Goal: Task Accomplishment & Management: Complete application form

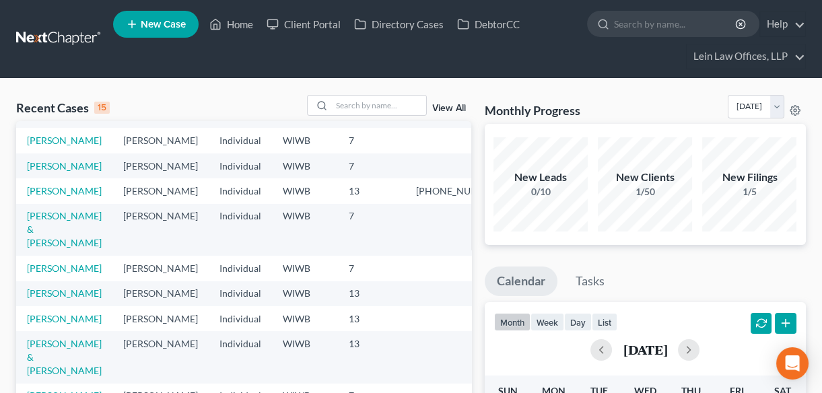
scroll to position [294, 0]
click at [620, 21] on input "search" at bounding box center [675, 23] width 123 height 25
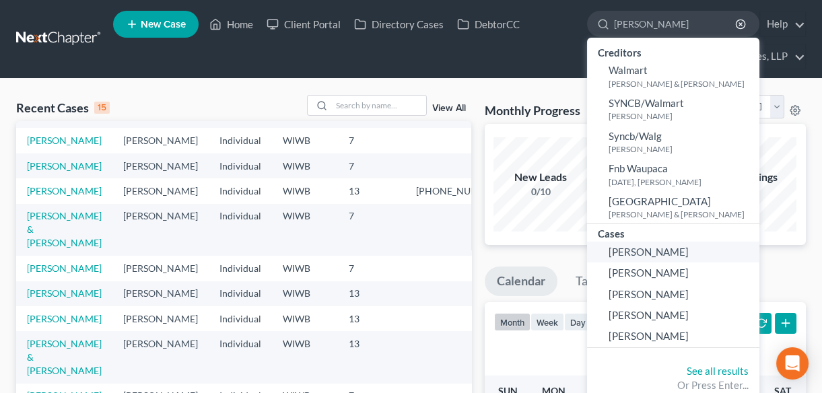
type input "[PERSON_NAME]"
click at [626, 254] on span "[PERSON_NAME]" at bounding box center [649, 252] width 80 height 12
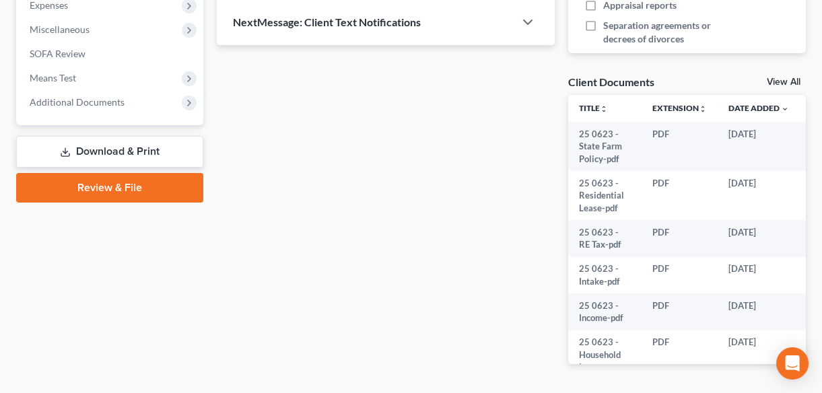
scroll to position [490, 0]
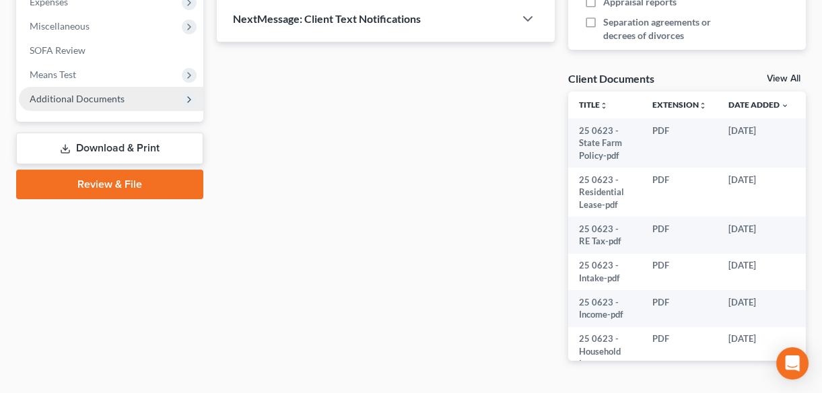
click at [183, 100] on icon at bounding box center [189, 99] width 15 height 15
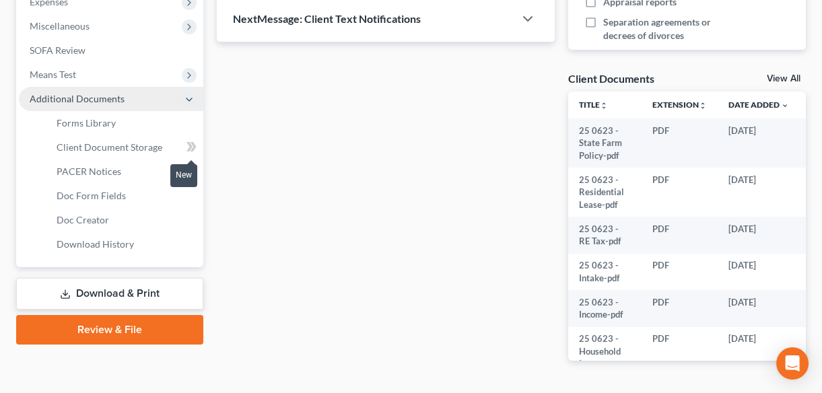
click at [189, 147] on icon at bounding box center [190, 146] width 6 height 9
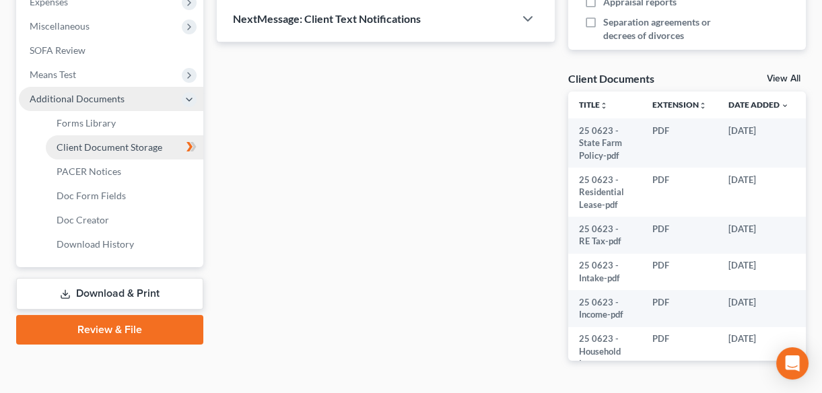
click at [141, 149] on span "Client Document Storage" at bounding box center [110, 146] width 106 height 11
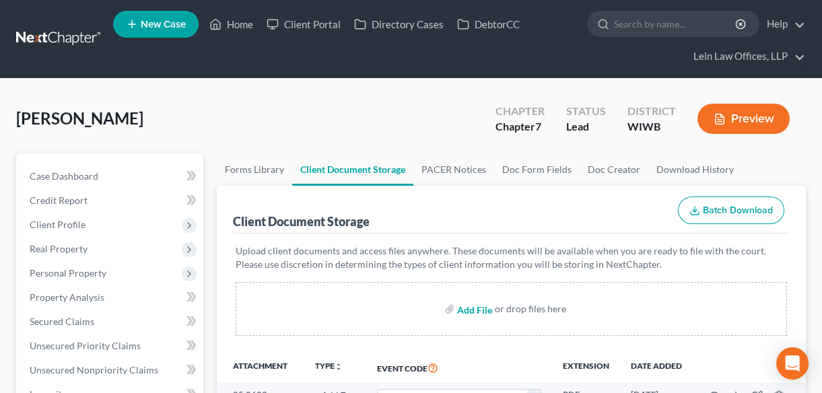
click at [475, 308] on input "file" at bounding box center [473, 309] width 32 height 24
type input "C:\fakepath\25 1015 Jeffrey Waite Ch 7.pdf"
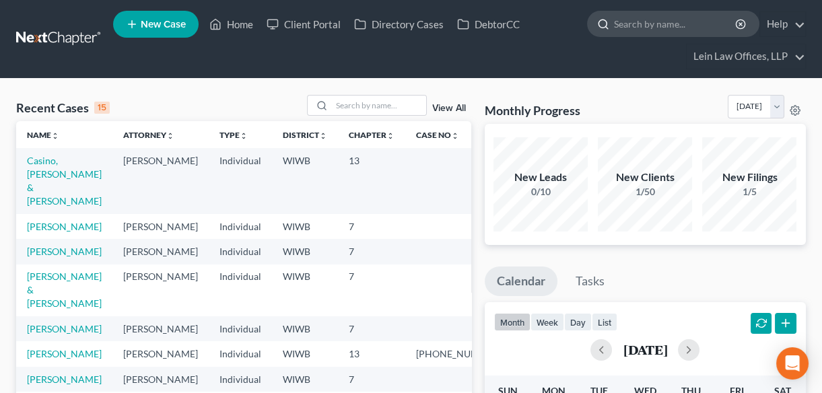
click at [626, 20] on input "search" at bounding box center [675, 23] width 123 height 25
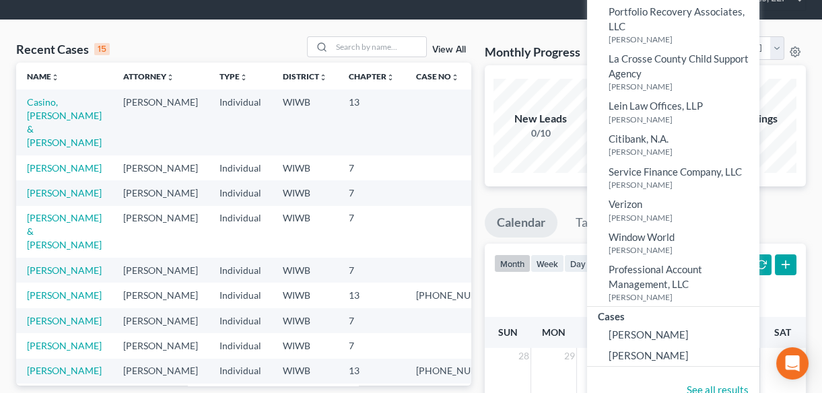
scroll to position [244, 0]
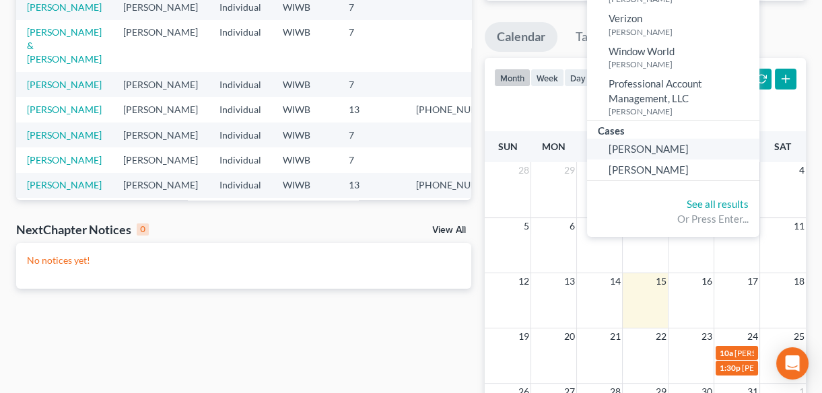
type input "[PERSON_NAME]"
click at [627, 151] on span "[PERSON_NAME]" at bounding box center [649, 149] width 80 height 12
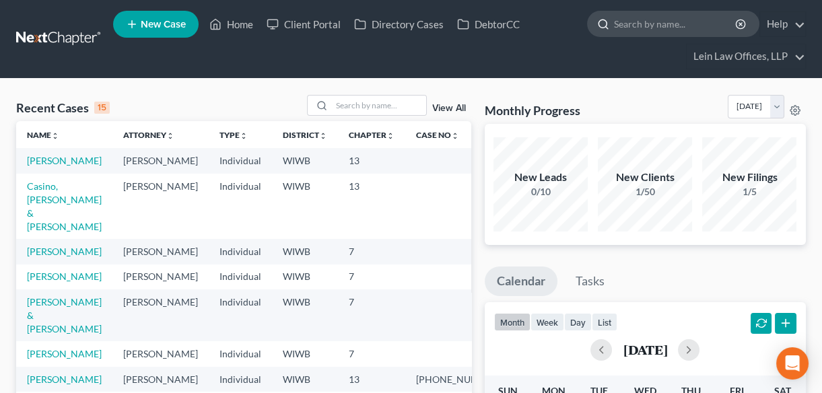
click at [616, 23] on input "search" at bounding box center [675, 23] width 123 height 25
click at [52, 160] on link "[PERSON_NAME]" at bounding box center [64, 160] width 75 height 11
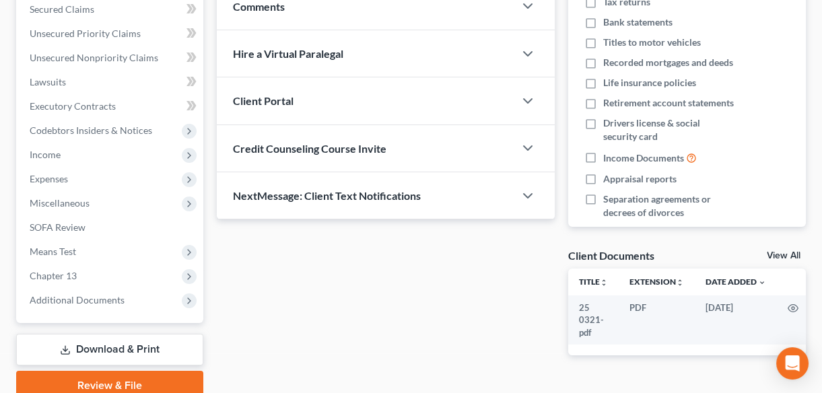
scroll to position [367, 0]
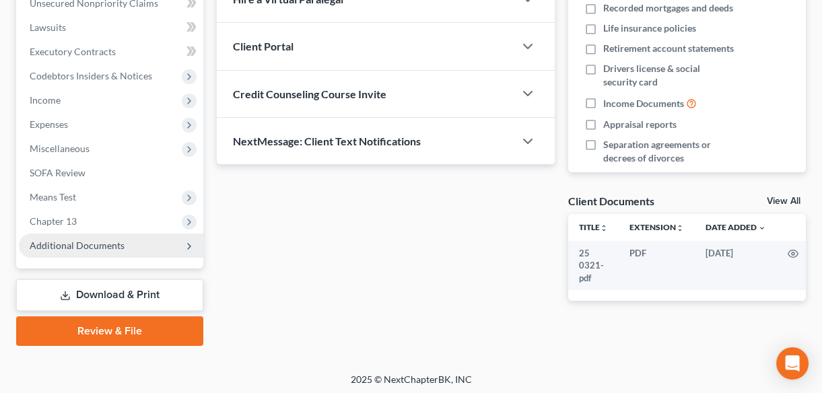
click at [117, 246] on span "Additional Documents" at bounding box center [77, 245] width 95 height 11
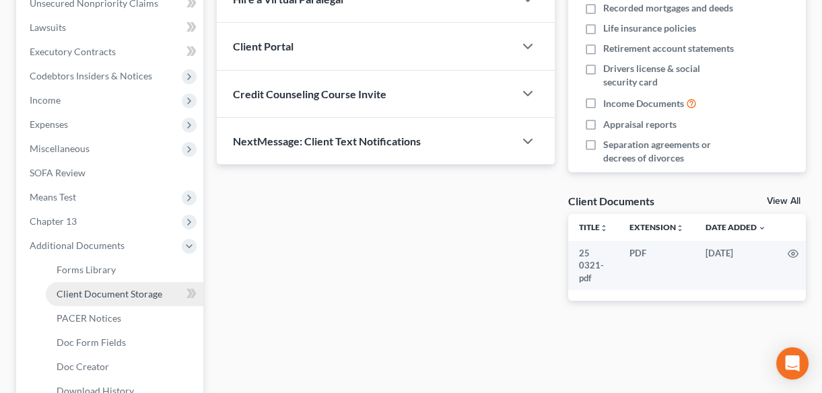
click at [140, 295] on span "Client Document Storage" at bounding box center [110, 293] width 106 height 11
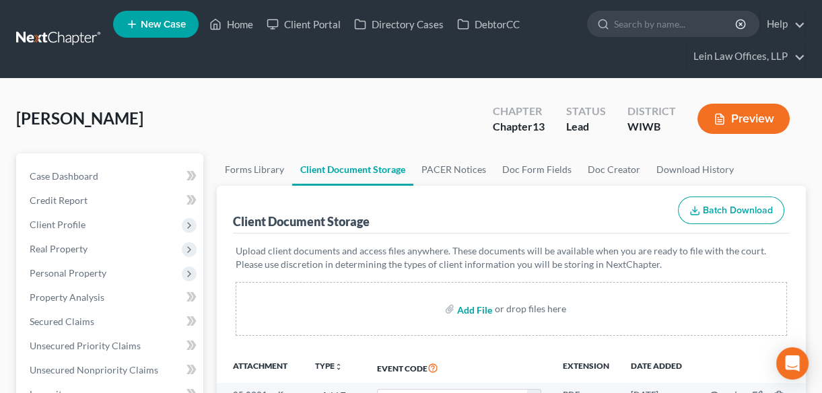
click at [480, 309] on input "file" at bounding box center [473, 309] width 32 height 24
click at [465, 312] on input "file" at bounding box center [473, 309] width 32 height 24
type input "C:\fakepath\_data_user_0_com_paylocity_paylocitymobile_files_2025-10-15-10-36-5…"
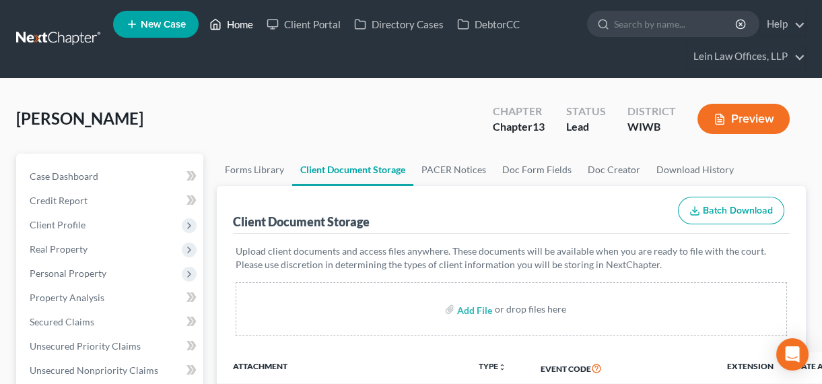
click at [234, 22] on link "Home" at bounding box center [231, 24] width 57 height 24
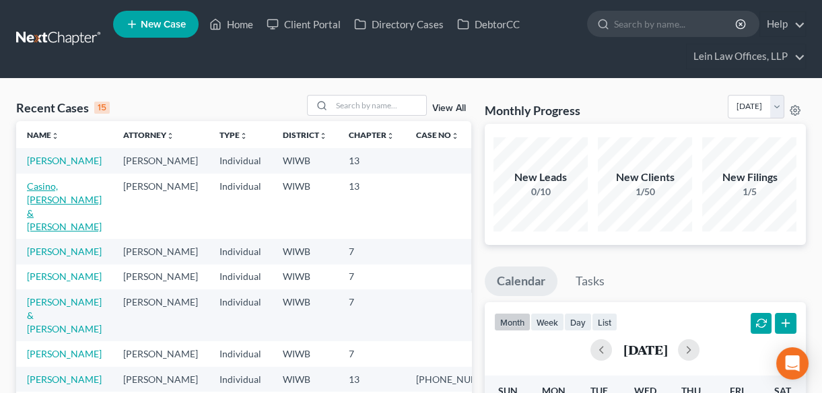
click at [34, 199] on link "Casino, [PERSON_NAME] & [PERSON_NAME]" at bounding box center [64, 206] width 75 height 52
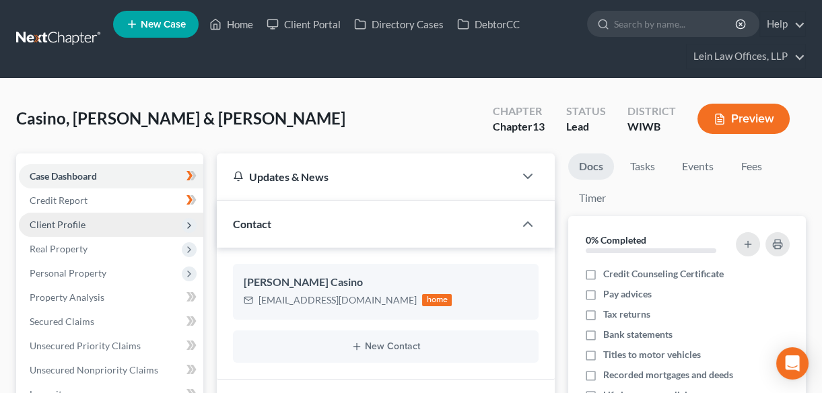
scroll to position [608, 0]
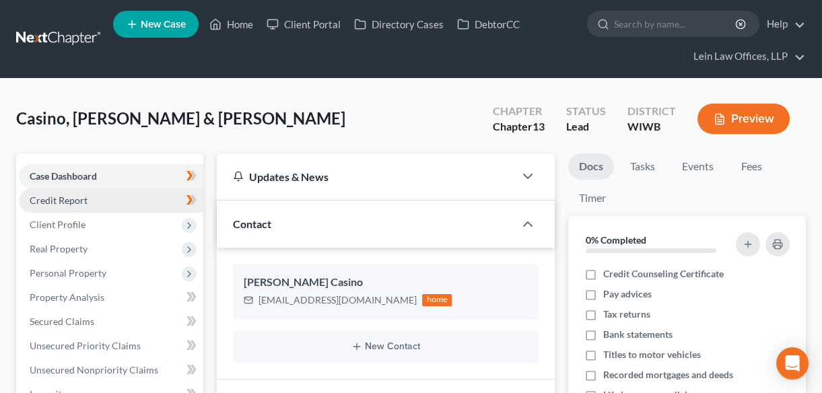
click at [70, 201] on span "Credit Report" at bounding box center [59, 200] width 58 height 11
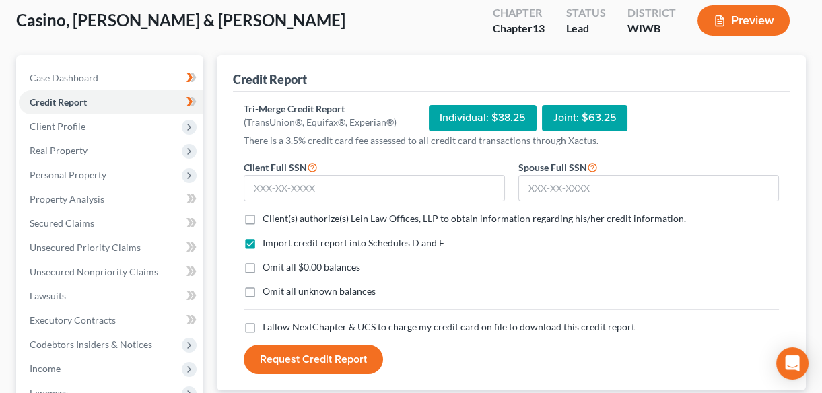
scroll to position [122, 0]
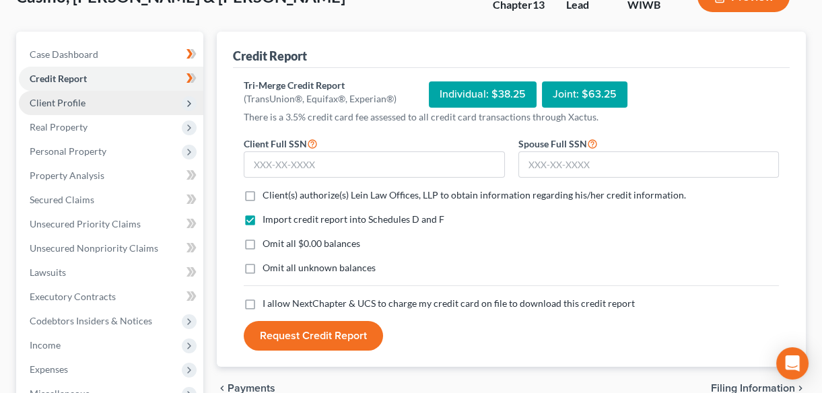
click at [69, 103] on span "Client Profile" at bounding box center [58, 102] width 56 height 11
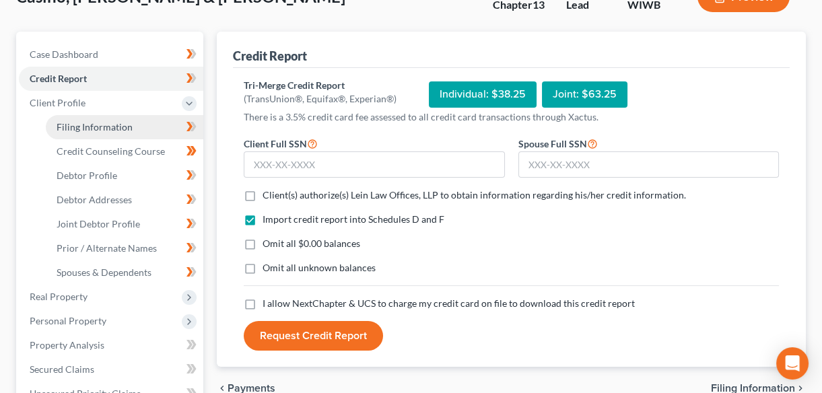
click at [73, 127] on span "Filing Information" at bounding box center [95, 126] width 76 height 11
select select "1"
select select "3"
select select "52"
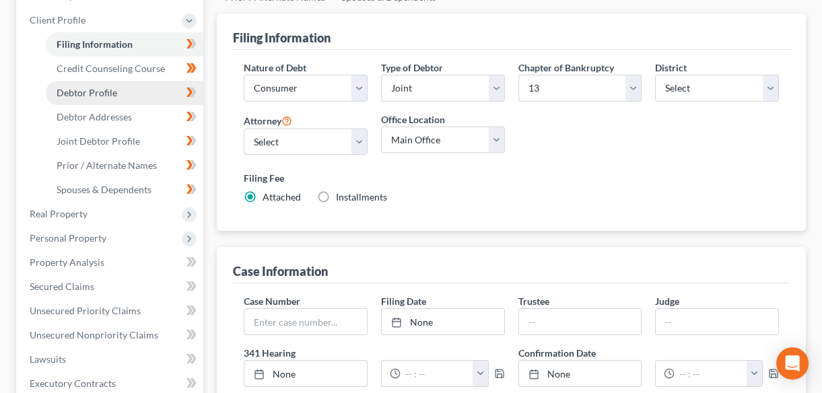
scroll to position [183, 0]
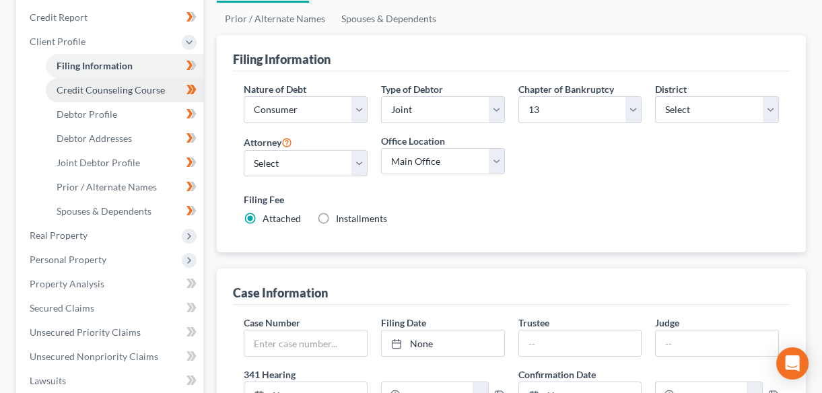
click at [95, 88] on span "Credit Counseling Course" at bounding box center [111, 89] width 108 height 11
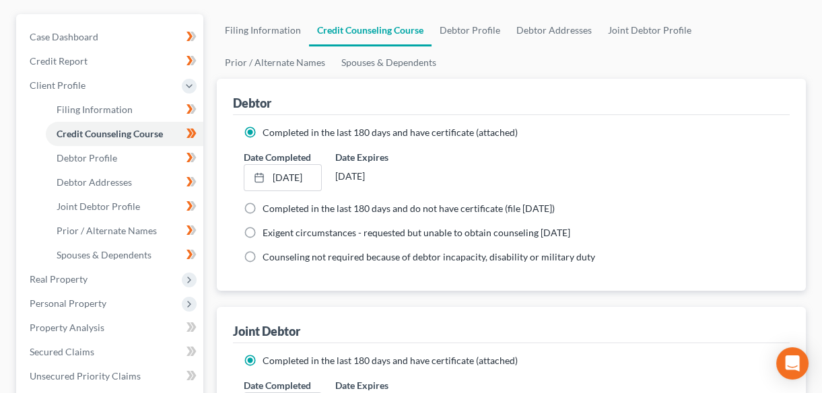
scroll to position [183, 0]
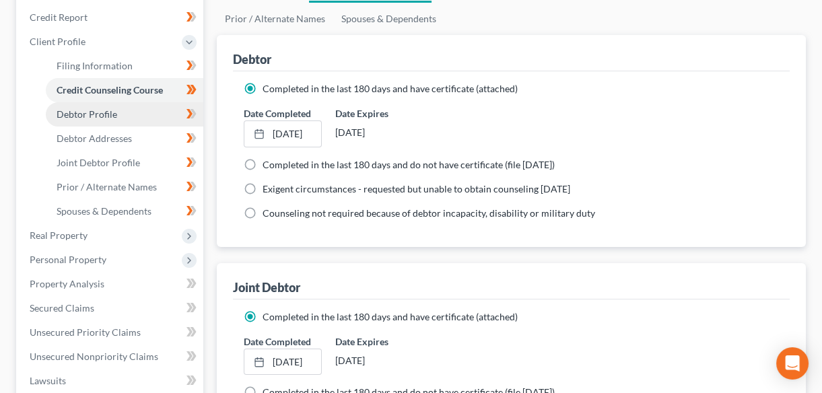
click at [84, 114] on span "Debtor Profile" at bounding box center [87, 113] width 61 height 11
select select "1"
select select "3"
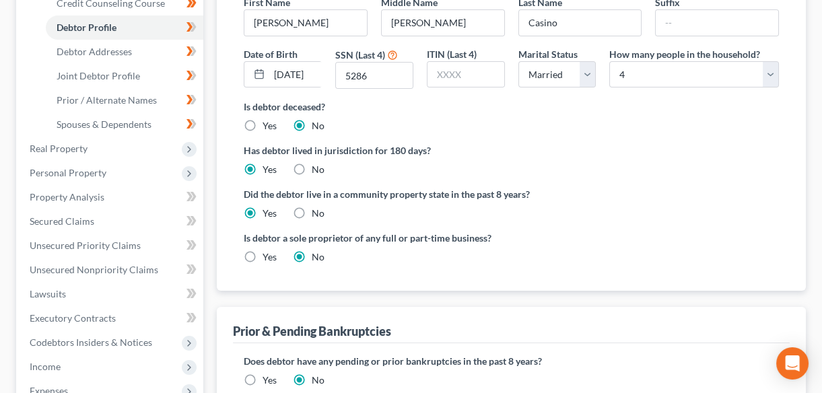
scroll to position [306, 0]
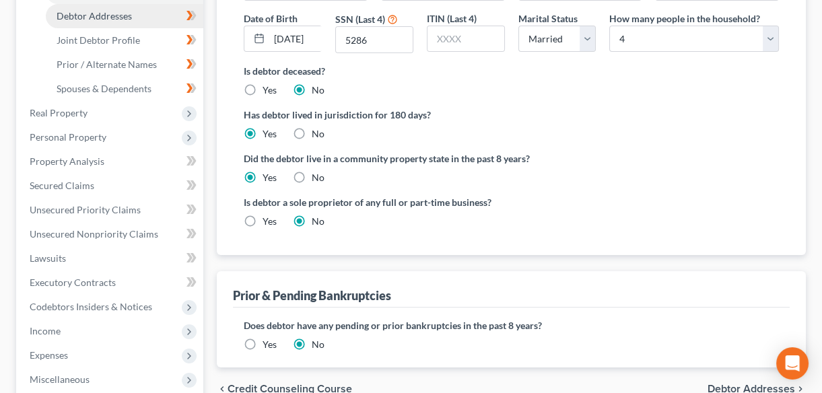
click at [75, 17] on span "Debtor Addresses" at bounding box center [94, 15] width 75 height 11
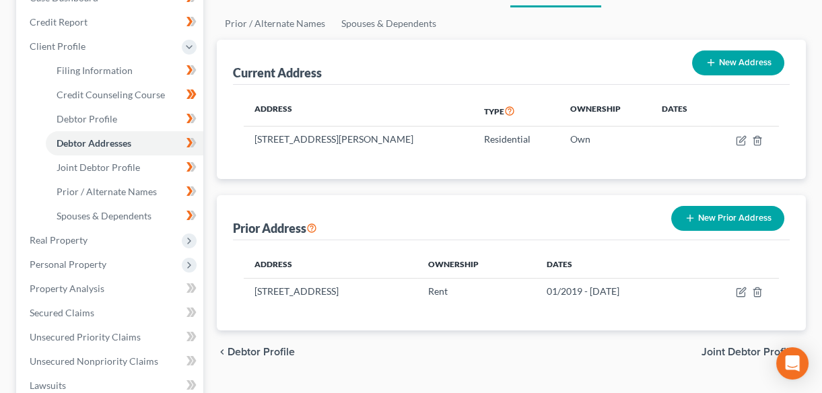
scroll to position [183, 0]
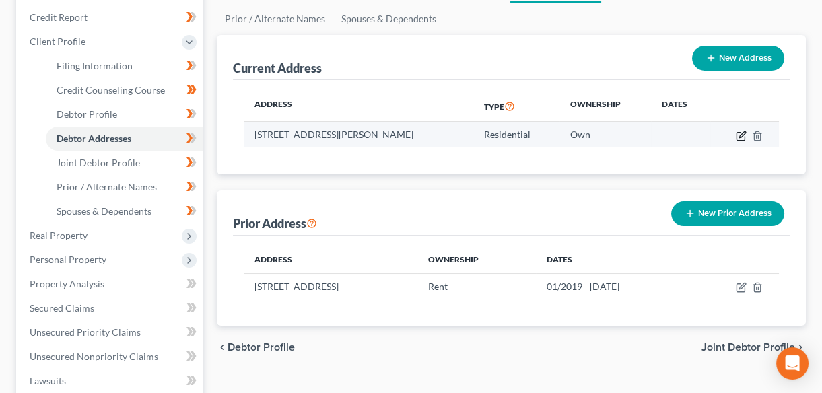
click at [742, 136] on icon "button" at bounding box center [741, 136] width 11 height 11
select select "52"
select select "0"
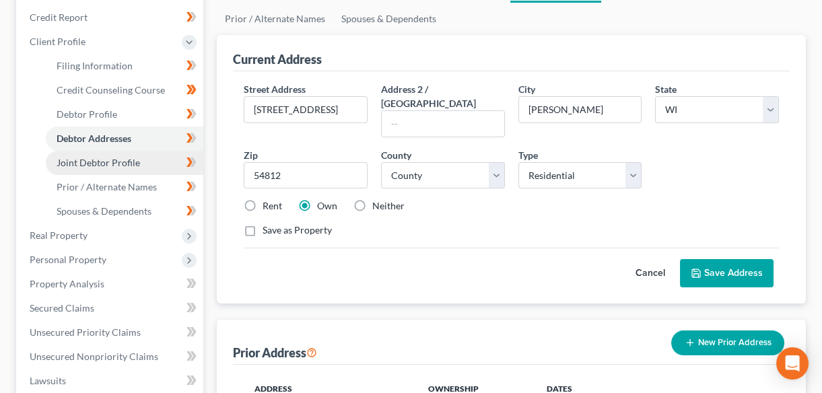
click at [71, 160] on span "Joint Debtor Profile" at bounding box center [99, 162] width 84 height 11
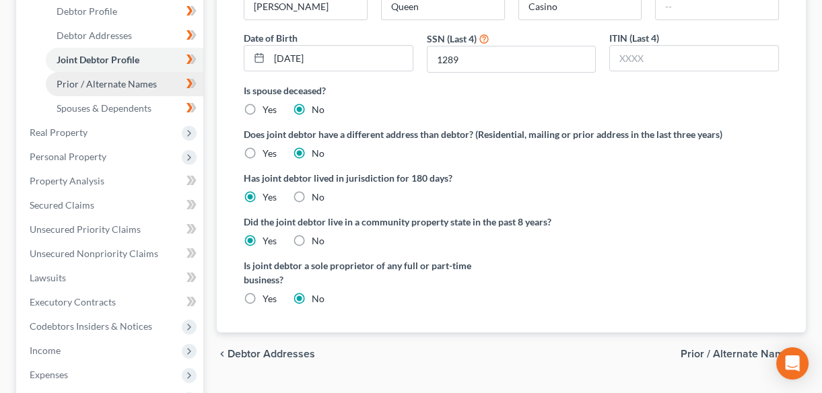
scroll to position [183, 0]
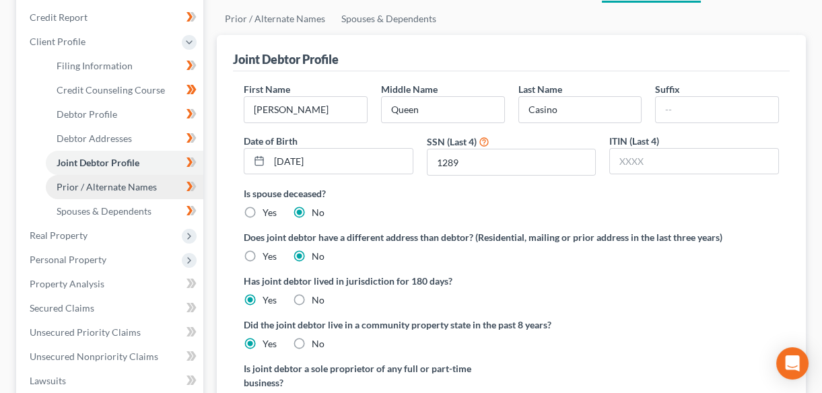
click at [86, 189] on span "Prior / Alternate Names" at bounding box center [107, 186] width 100 height 11
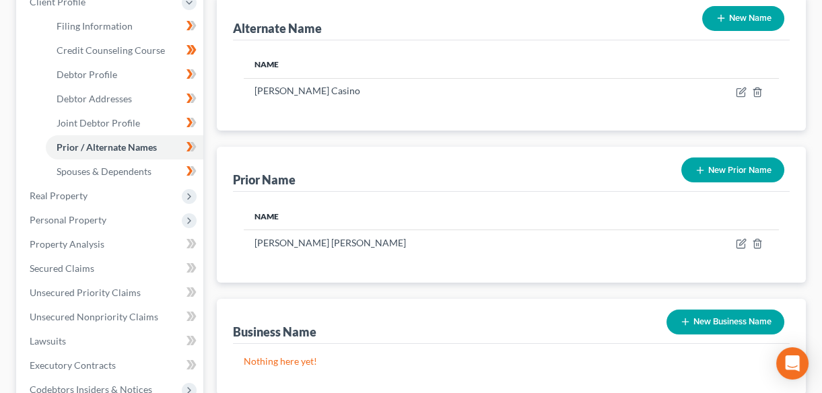
scroll to position [244, 0]
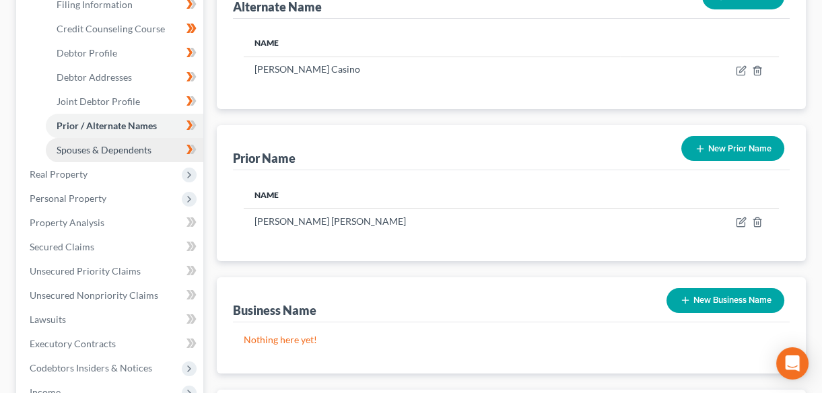
click at [102, 151] on span "Spouses & Dependents" at bounding box center [104, 149] width 95 height 11
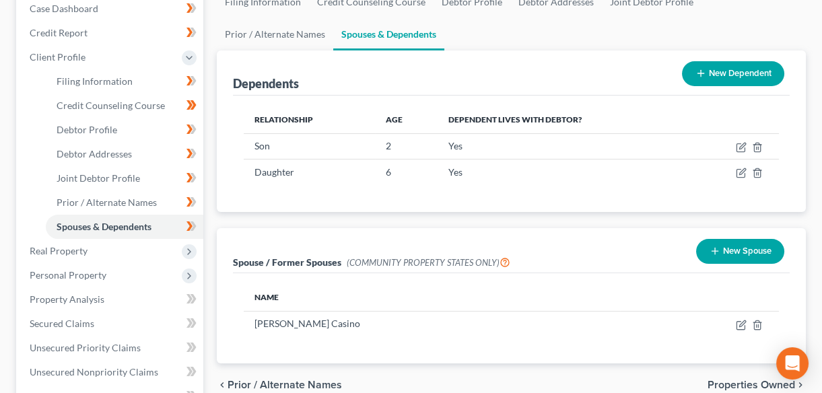
scroll to position [183, 0]
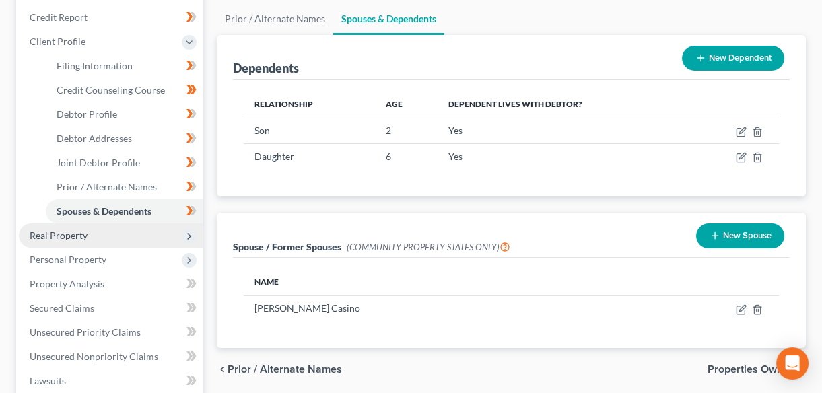
click at [51, 236] on span "Real Property" at bounding box center [59, 235] width 58 height 11
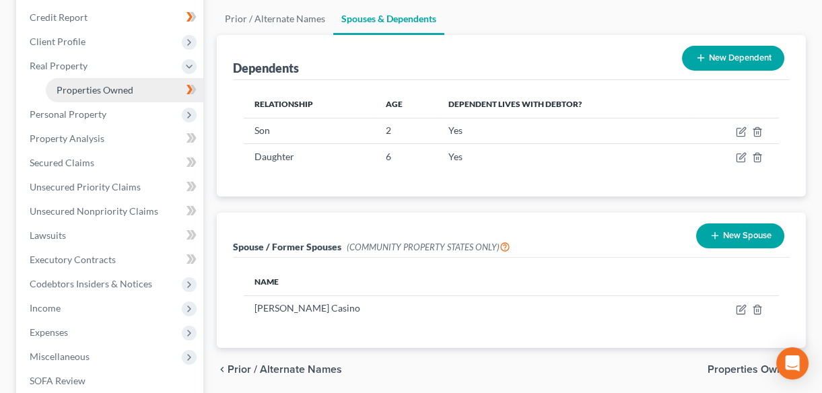
click at [103, 92] on span "Properties Owned" at bounding box center [95, 89] width 77 height 11
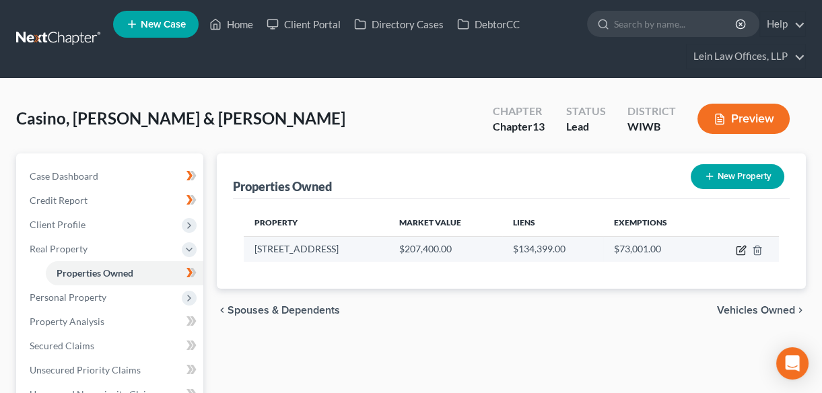
click at [741, 251] on icon "button" at bounding box center [741, 250] width 11 height 11
select select "52"
select select "2"
select select "0"
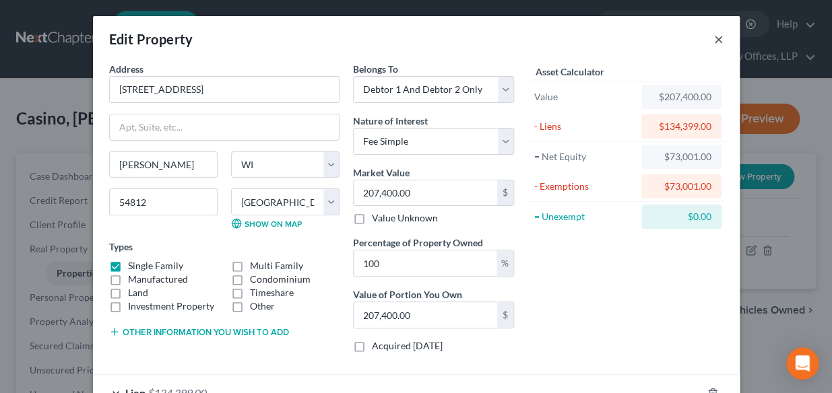
click at [715, 36] on button "×" at bounding box center [718, 39] width 9 height 16
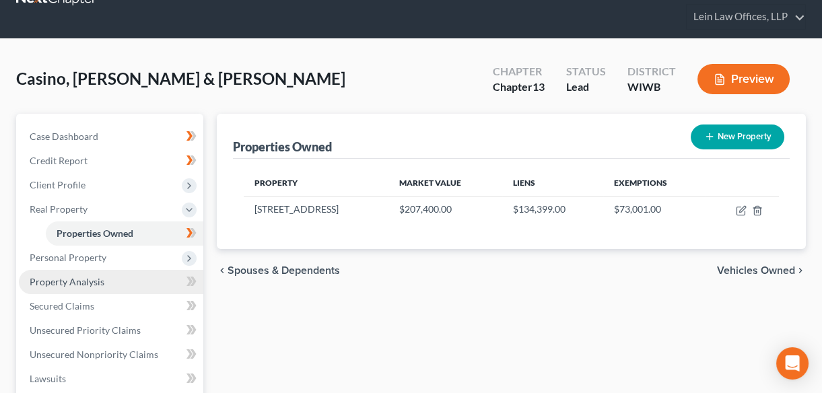
scroll to position [61, 0]
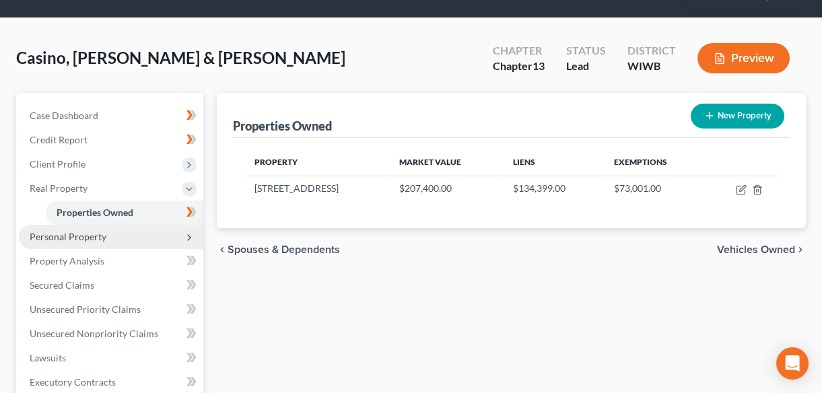
click at [72, 236] on span "Personal Property" at bounding box center [68, 236] width 77 height 11
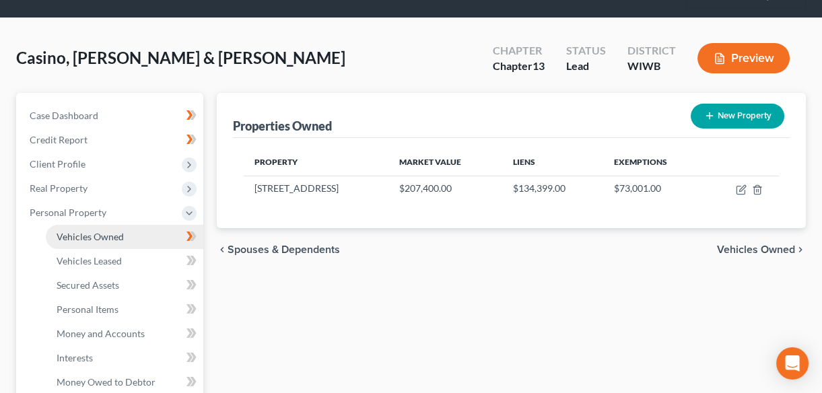
click at [76, 236] on span "Vehicles Owned" at bounding box center [90, 236] width 67 height 11
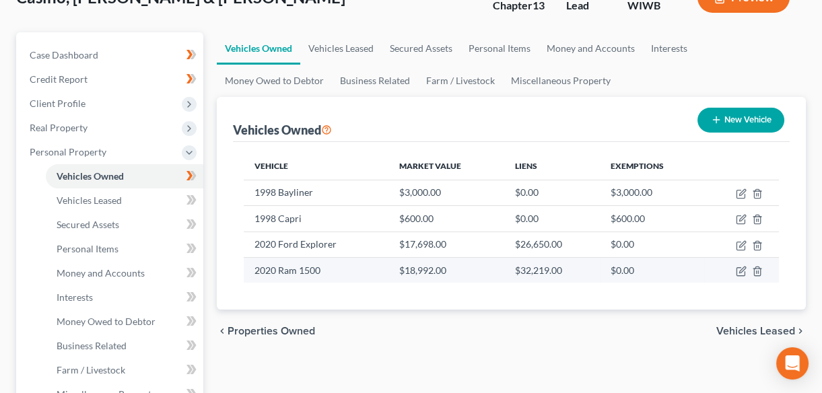
scroll to position [122, 0]
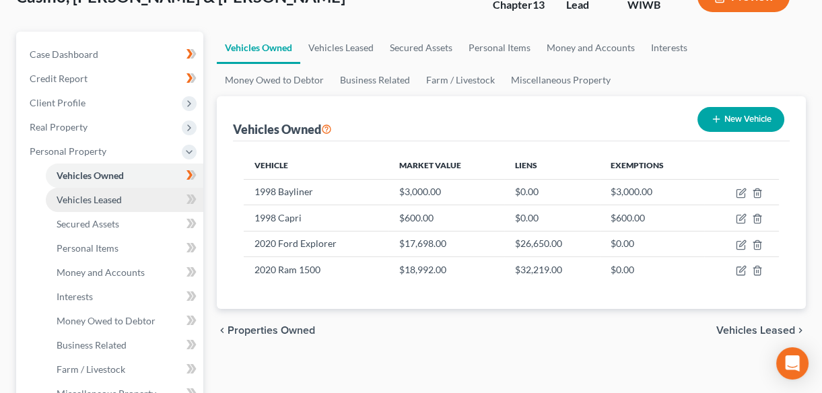
click at [83, 195] on span "Vehicles Leased" at bounding box center [89, 199] width 65 height 11
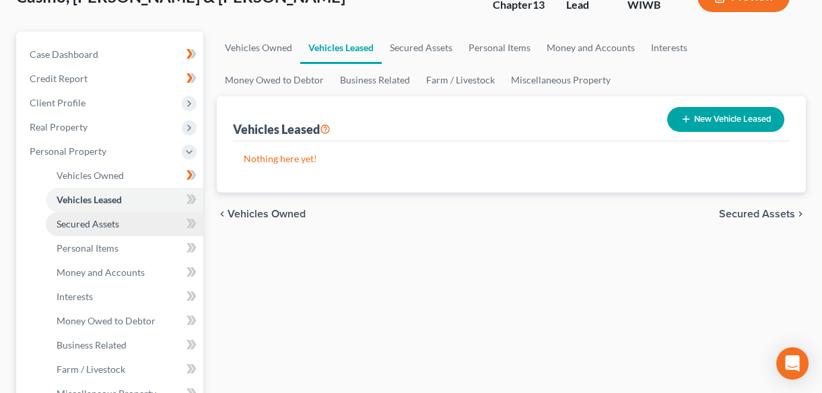
click at [79, 222] on span "Secured Assets" at bounding box center [88, 223] width 63 height 11
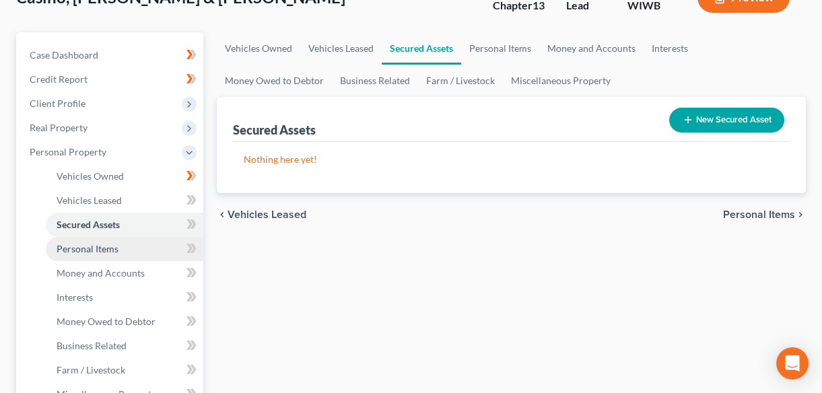
scroll to position [122, 0]
click at [79, 249] on span "Personal Items" at bounding box center [88, 247] width 62 height 11
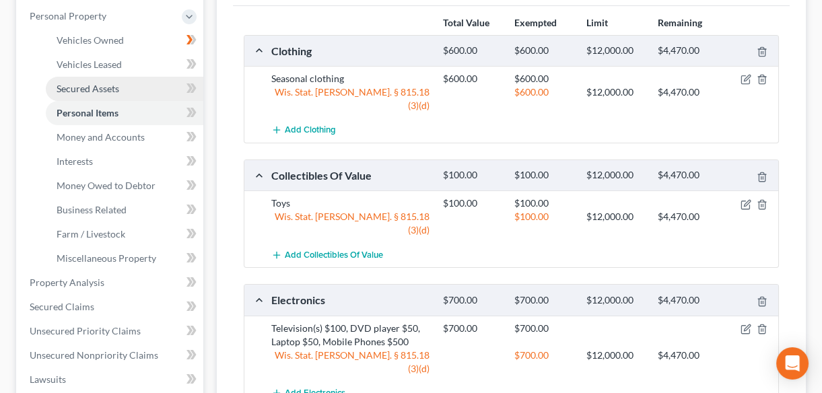
scroll to position [244, 0]
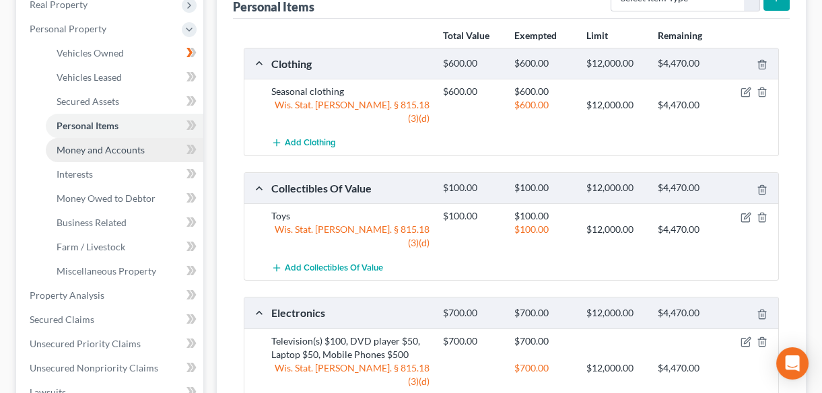
click at [123, 148] on span "Money and Accounts" at bounding box center [101, 149] width 88 height 11
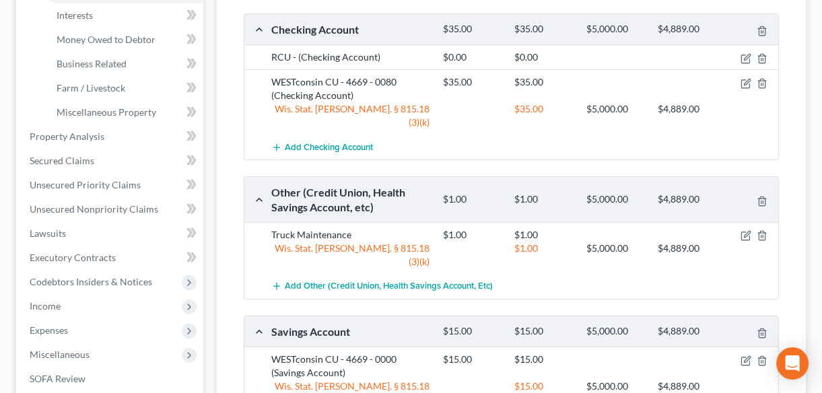
scroll to position [428, 0]
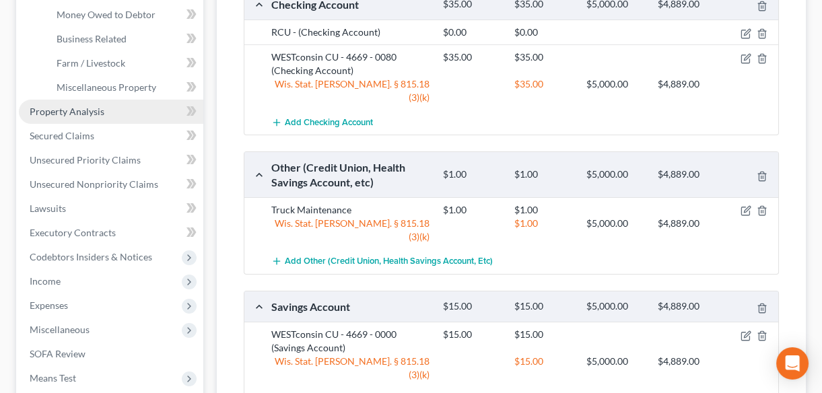
click at [79, 114] on span "Property Analysis" at bounding box center [67, 111] width 75 height 11
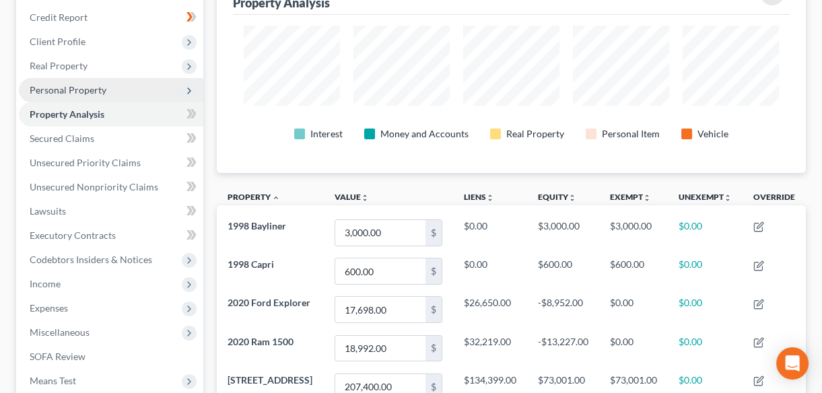
click at [53, 85] on span "Personal Property" at bounding box center [68, 89] width 77 height 11
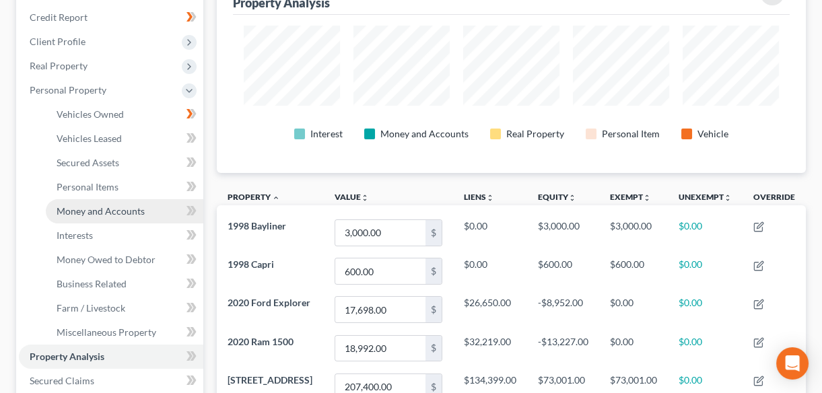
click at [77, 213] on span "Money and Accounts" at bounding box center [101, 210] width 88 height 11
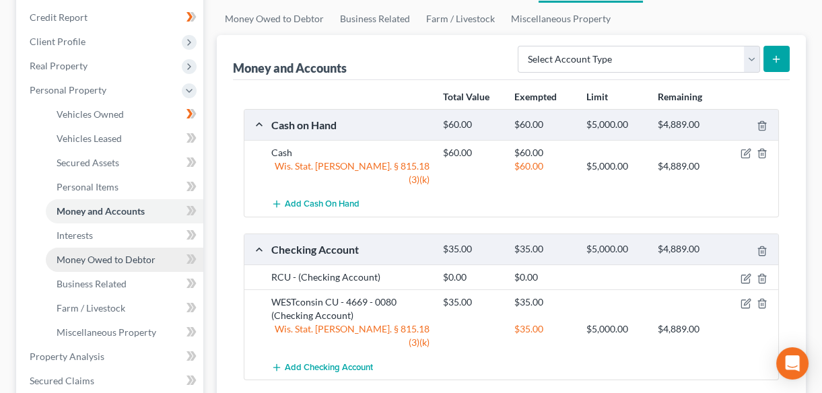
click at [75, 260] on span "Money Owed to Debtor" at bounding box center [106, 259] width 99 height 11
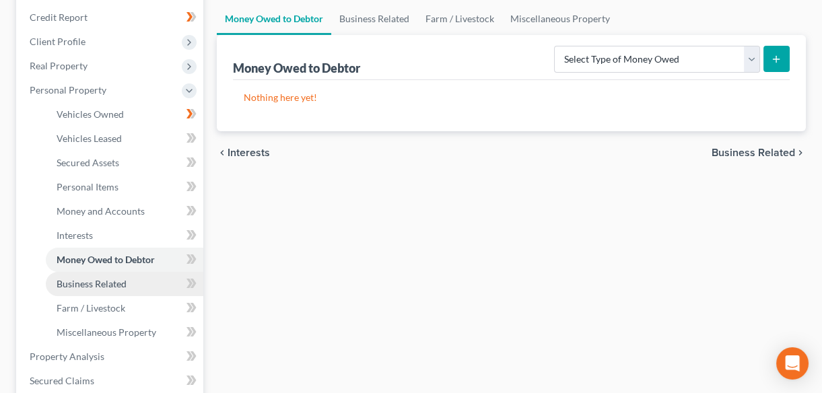
click at [103, 286] on span "Business Related" at bounding box center [92, 283] width 70 height 11
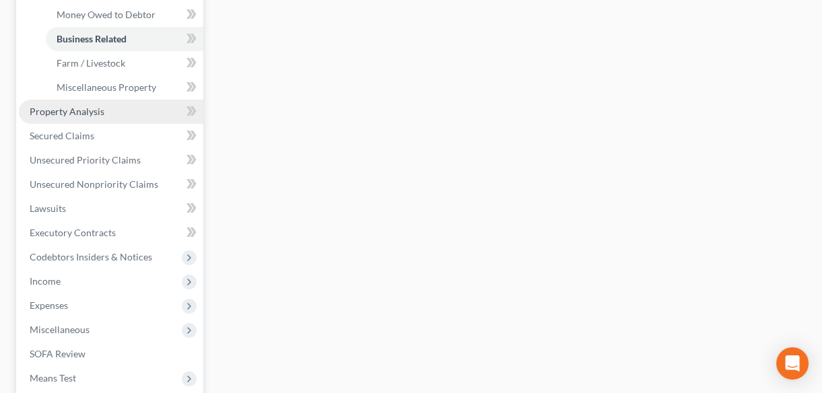
click at [65, 112] on span "Property Analysis" at bounding box center [67, 111] width 75 height 11
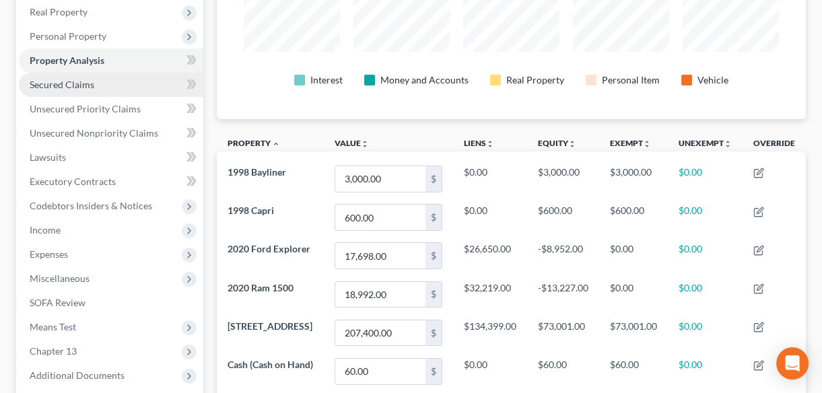
click at [45, 84] on span "Secured Claims" at bounding box center [62, 84] width 65 height 11
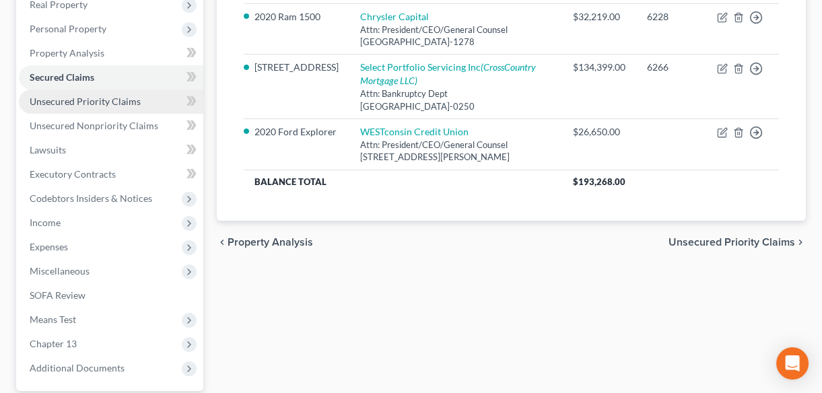
click at [73, 99] on span "Unsecured Priority Claims" at bounding box center [85, 101] width 111 height 11
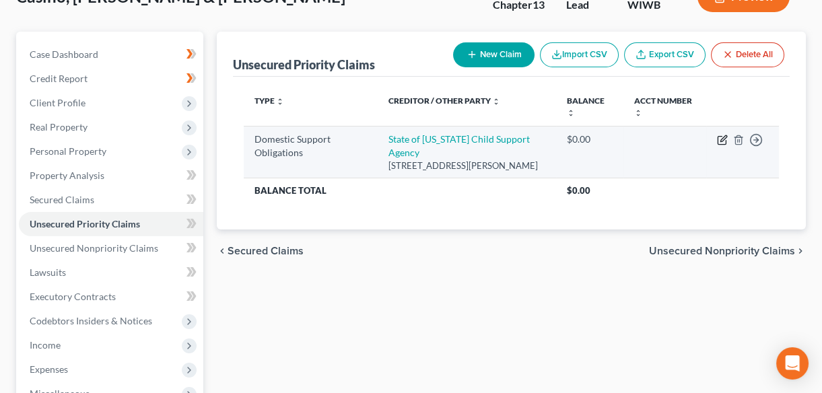
click at [721, 143] on icon "button" at bounding box center [722, 141] width 8 height 8
select select "52"
select select "0"
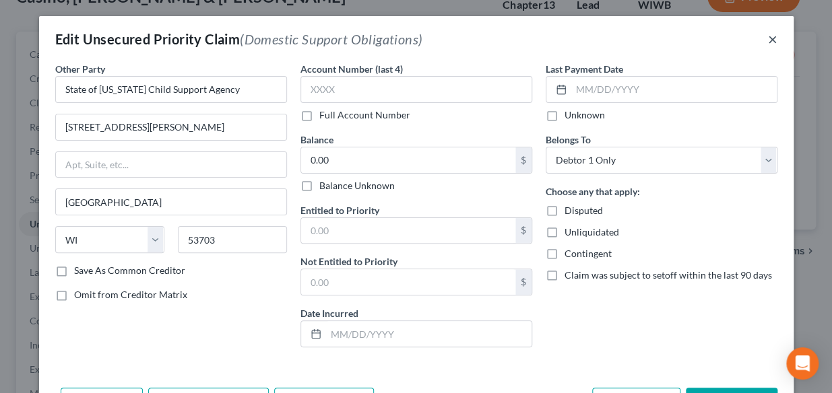
drag, startPoint x: 770, startPoint y: 35, endPoint x: 694, endPoint y: 61, distance: 80.3
click at [770, 36] on button "×" at bounding box center [772, 39] width 9 height 16
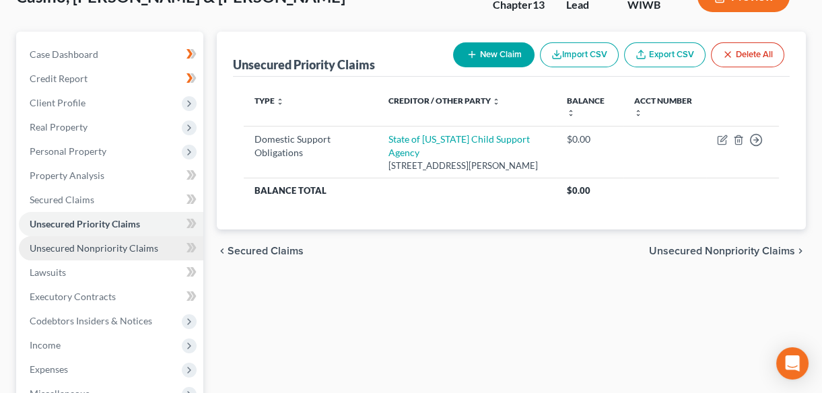
click at [65, 249] on span "Unsecured Nonpriority Claims" at bounding box center [94, 247] width 129 height 11
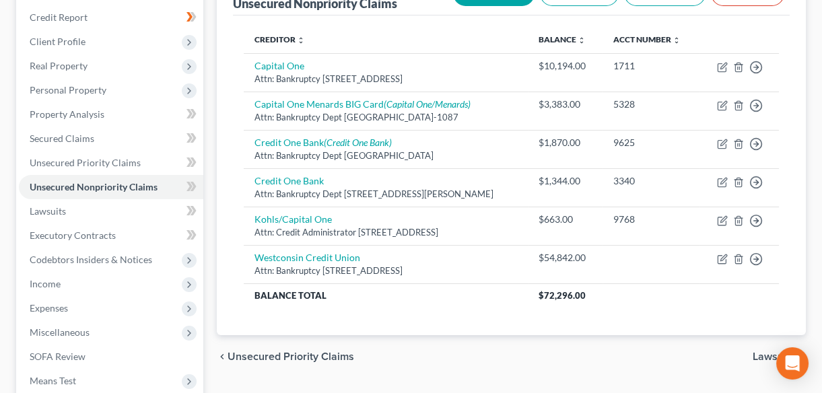
scroll to position [122, 0]
click at [49, 207] on span "Lawsuits" at bounding box center [48, 210] width 36 height 11
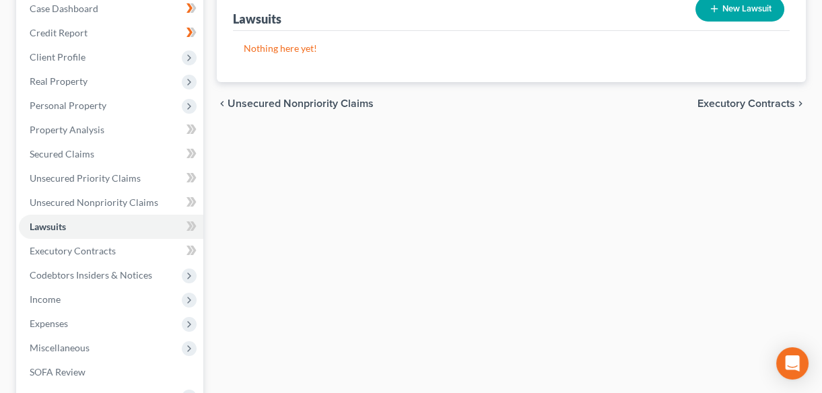
scroll to position [244, 0]
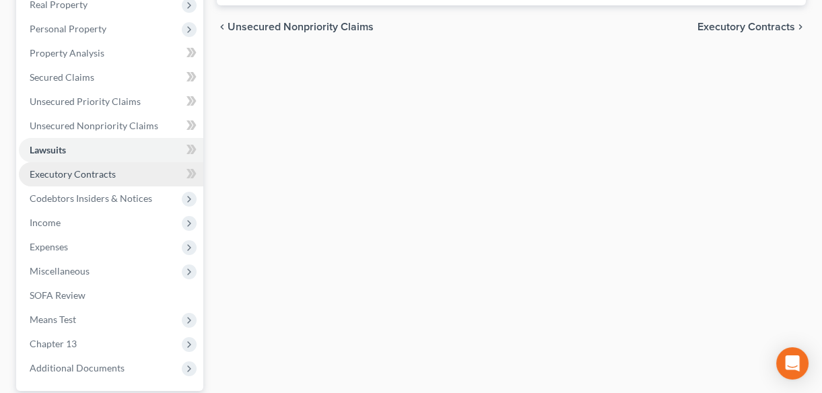
click at [70, 175] on span "Executory Contracts" at bounding box center [73, 173] width 86 height 11
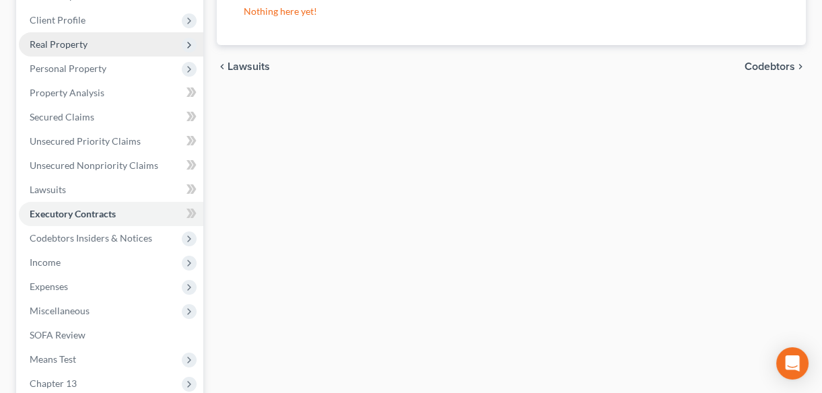
scroll to position [244, 0]
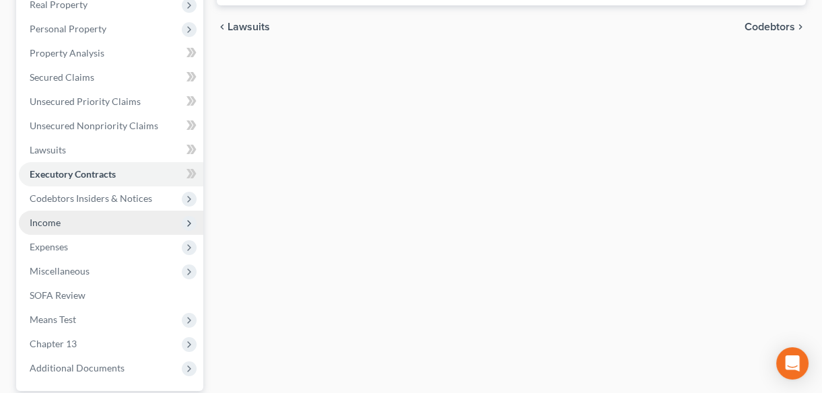
click at [49, 222] on span "Income" at bounding box center [45, 222] width 31 height 11
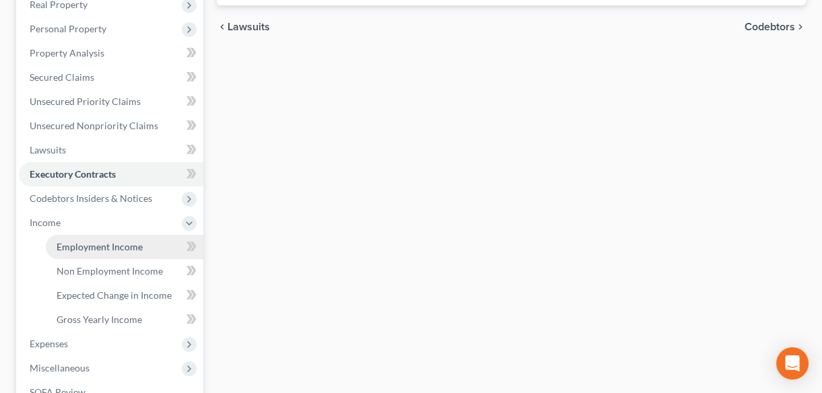
click at [77, 246] on span "Employment Income" at bounding box center [100, 246] width 86 height 11
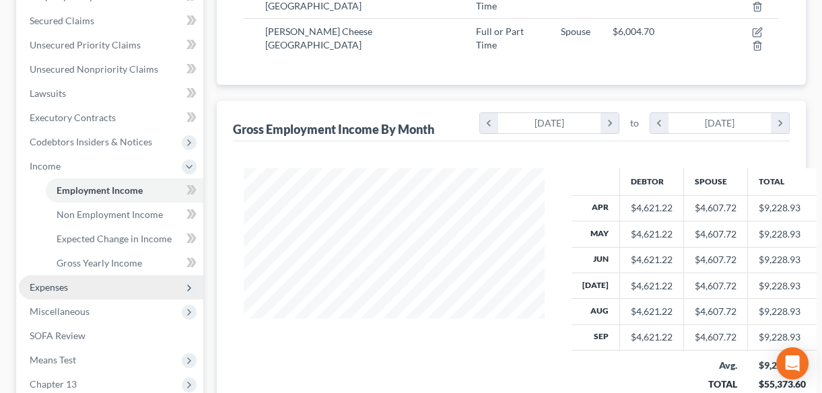
scroll to position [306, 0]
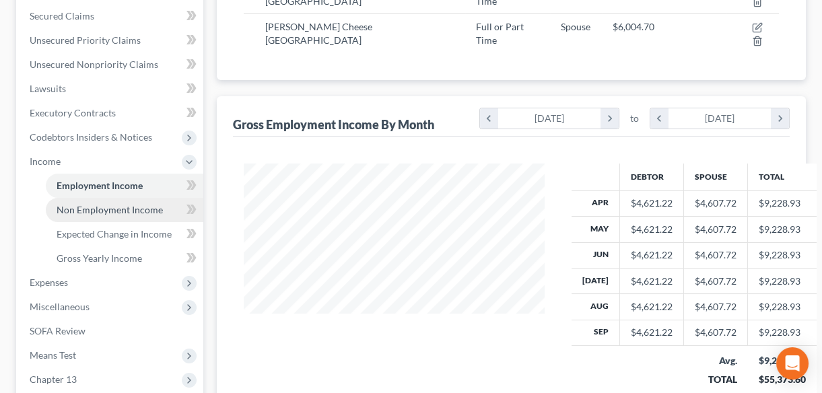
click at [101, 210] on span "Non Employment Income" at bounding box center [110, 209] width 106 height 11
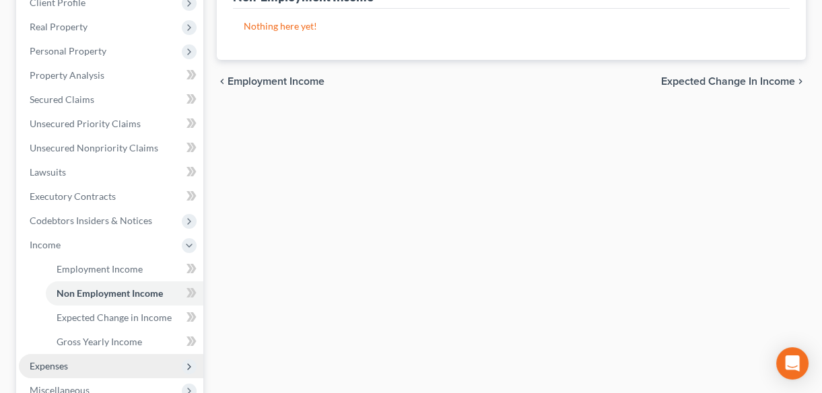
scroll to position [244, 0]
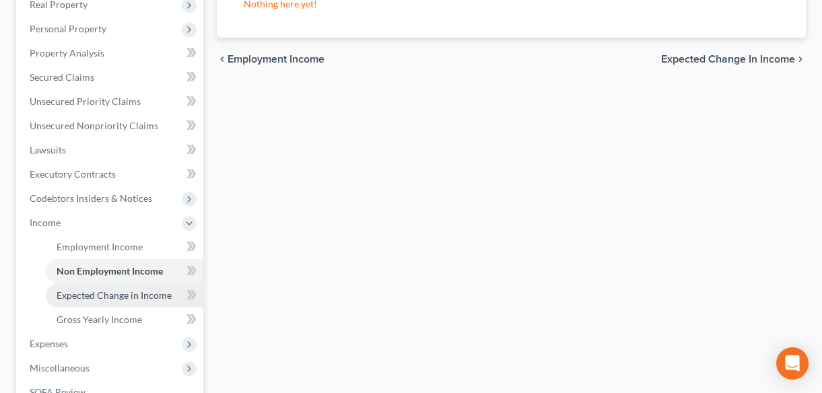
click at [102, 297] on span "Expected Change in Income" at bounding box center [114, 295] width 115 height 11
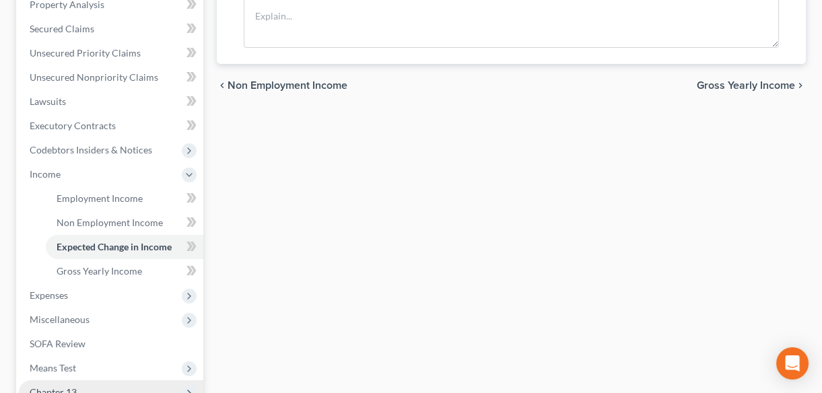
scroll to position [367, 0]
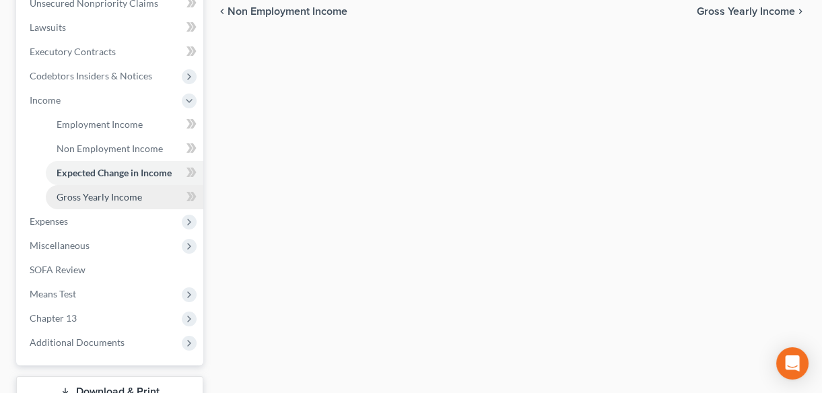
click at [98, 197] on span "Gross Yearly Income" at bounding box center [100, 196] width 86 height 11
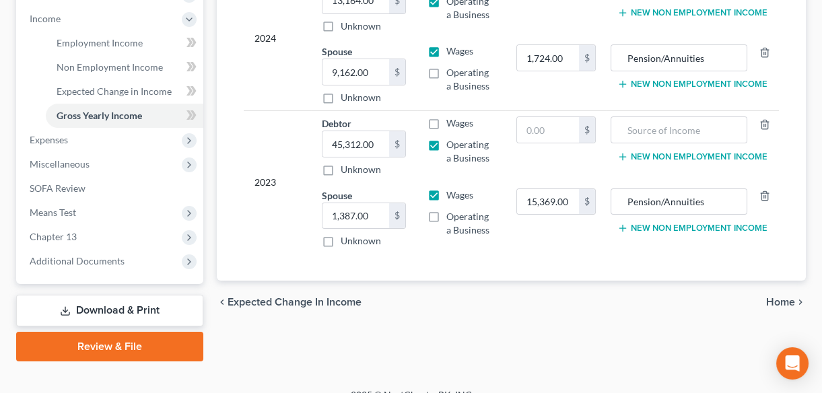
scroll to position [466, 0]
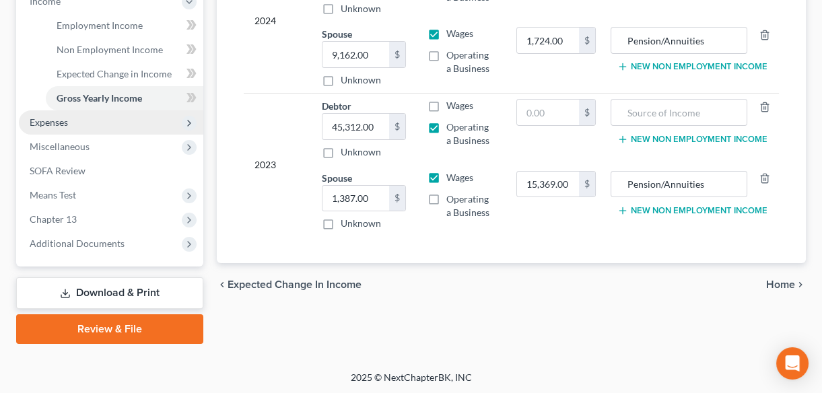
click at [61, 121] on span "Expenses" at bounding box center [49, 122] width 38 height 11
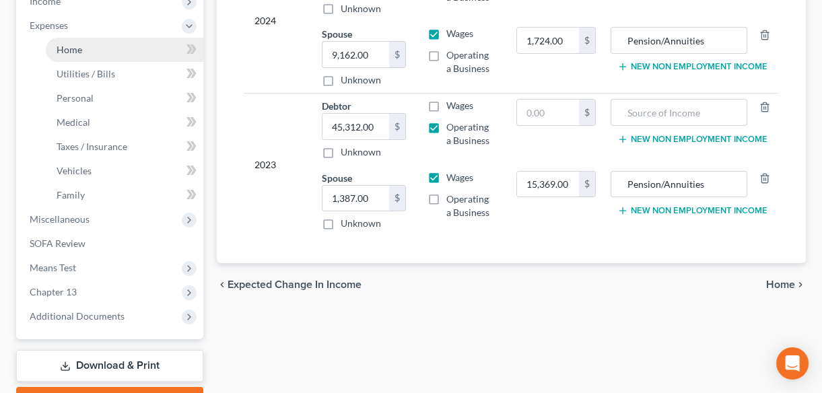
click at [65, 45] on span "Home" at bounding box center [70, 49] width 26 height 11
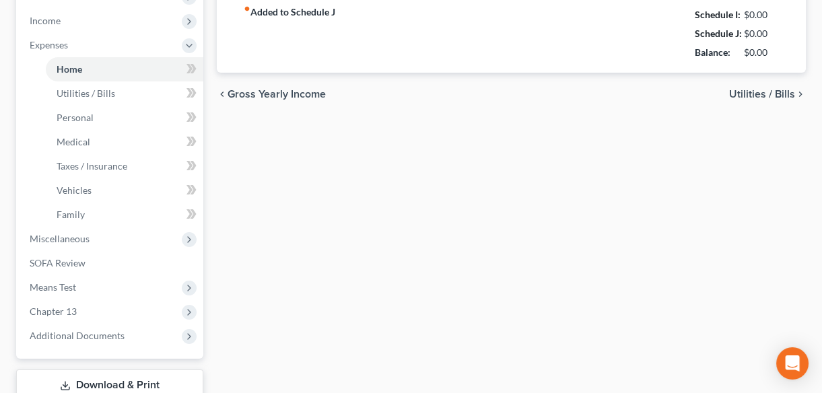
type input "1,534.00"
radio input "true"
type input "100.00"
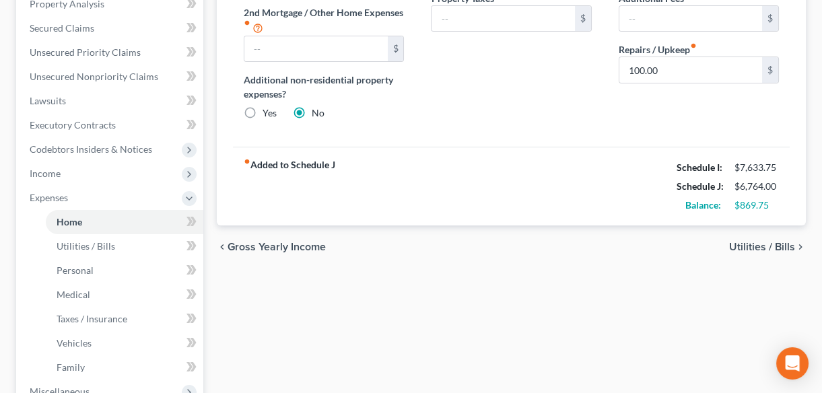
scroll to position [306, 0]
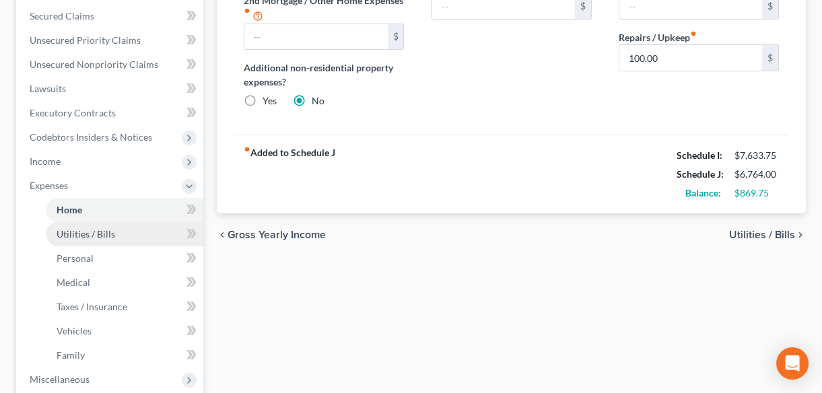
click at [74, 233] on span "Utilities / Bills" at bounding box center [86, 233] width 59 height 11
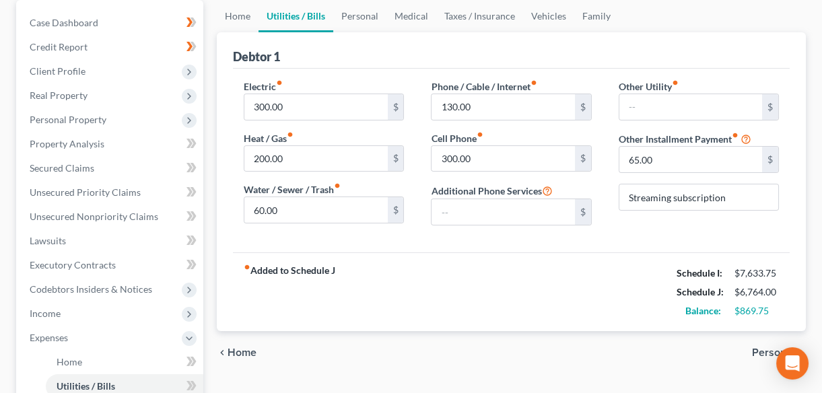
scroll to position [183, 0]
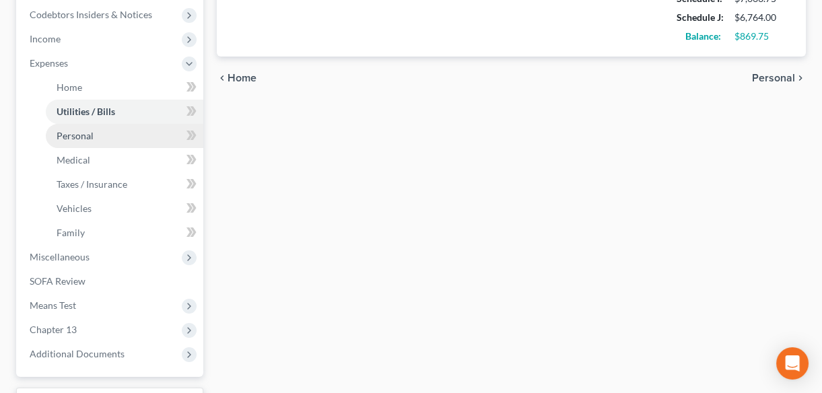
click at [80, 132] on span "Personal" at bounding box center [75, 135] width 37 height 11
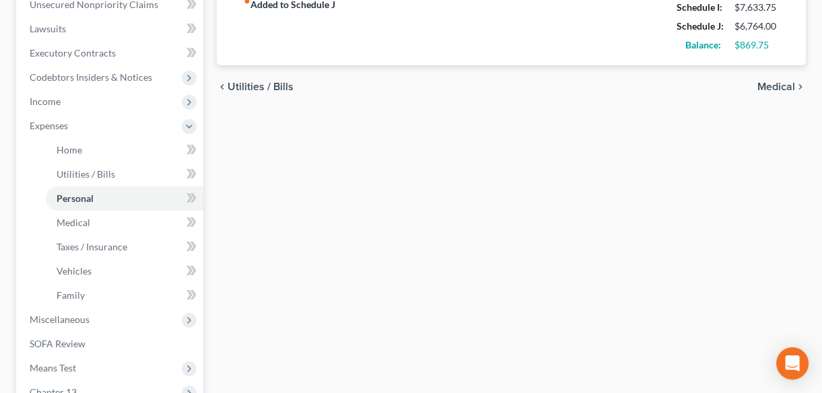
scroll to position [192, 0]
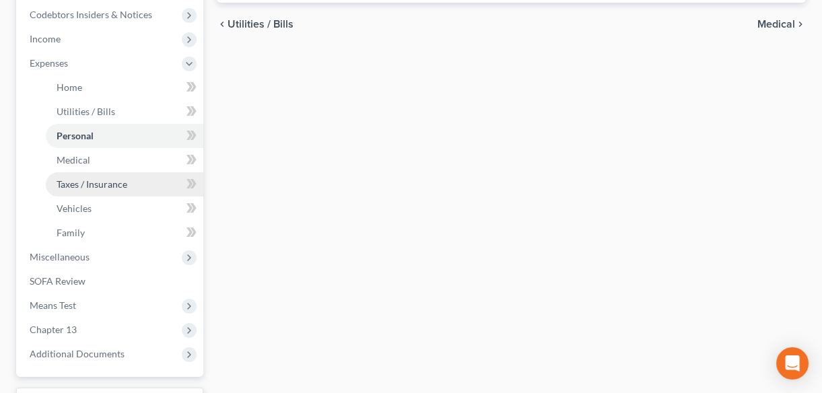
click at [86, 182] on span "Taxes / Insurance" at bounding box center [92, 183] width 71 height 11
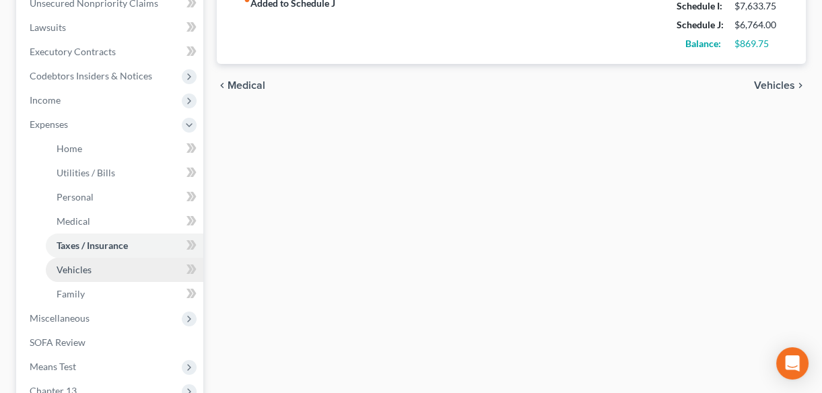
click at [61, 271] on span "Vehicles" at bounding box center [74, 269] width 35 height 11
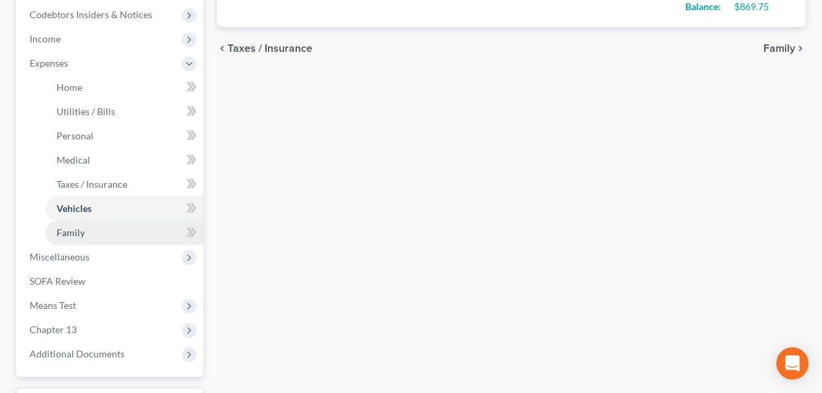
click at [63, 233] on span "Family" at bounding box center [71, 232] width 28 height 11
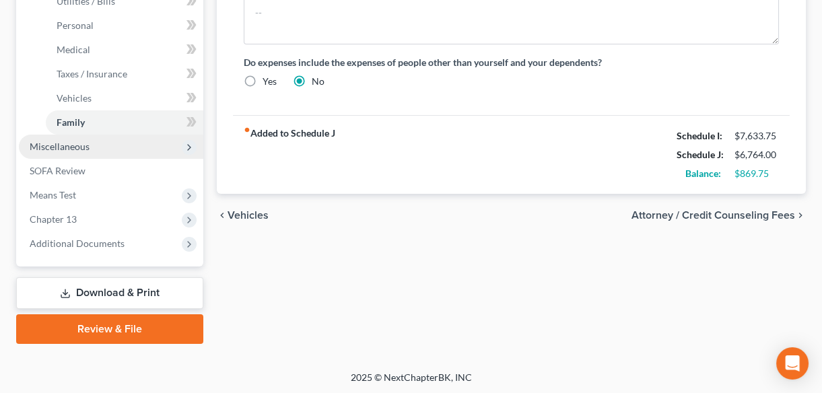
click at [50, 147] on span "Miscellaneous" at bounding box center [60, 146] width 60 height 11
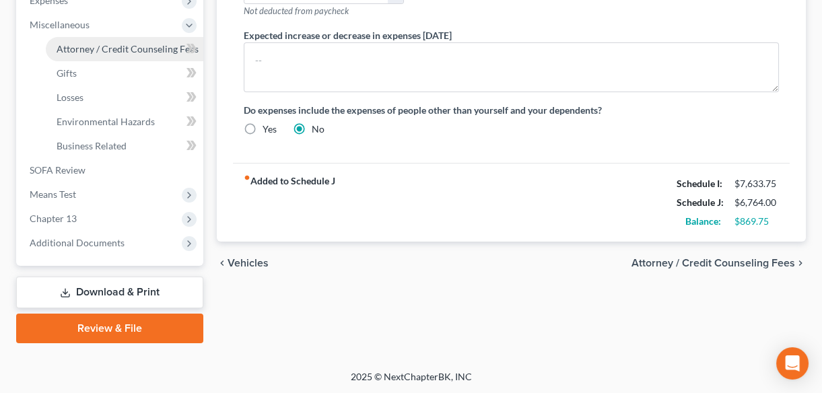
click at [110, 48] on span "Attorney / Credit Counseling Fees" at bounding box center [128, 48] width 142 height 11
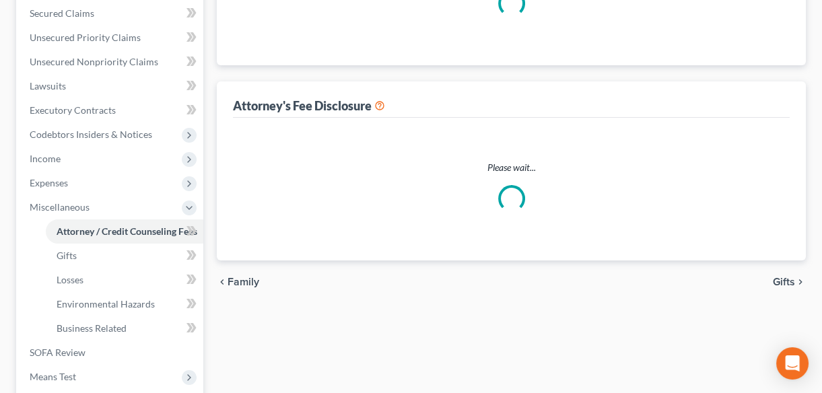
select select "1"
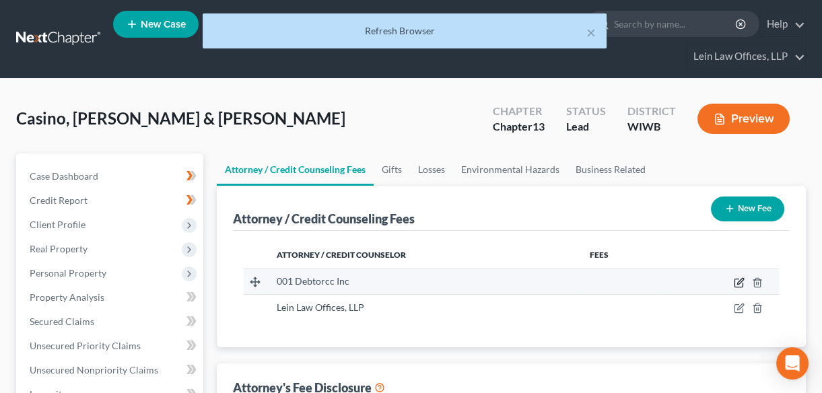
click at [740, 284] on icon "button" at bounding box center [739, 282] width 11 height 11
select select "33"
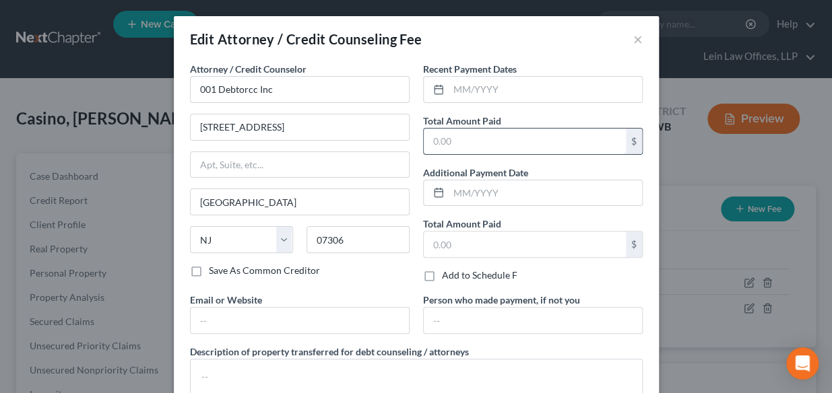
drag, startPoint x: 428, startPoint y: 139, endPoint x: 468, endPoint y: 142, distance: 40.5
click at [468, 142] on input "text" at bounding box center [525, 142] width 202 height 26
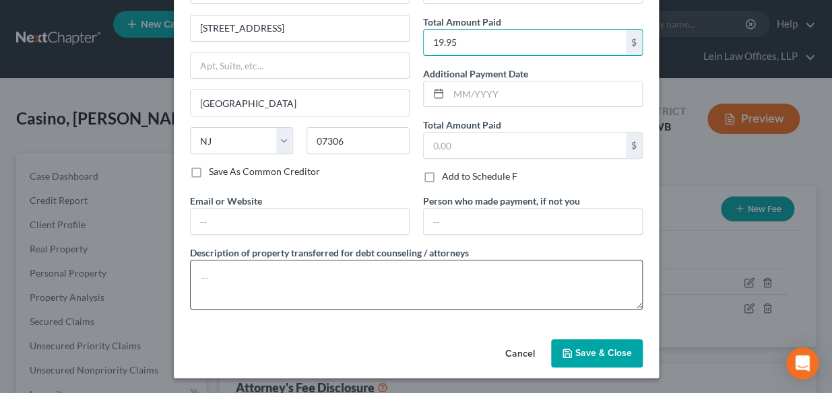
type input "19.95"
click at [209, 269] on textarea at bounding box center [416, 285] width 453 height 50
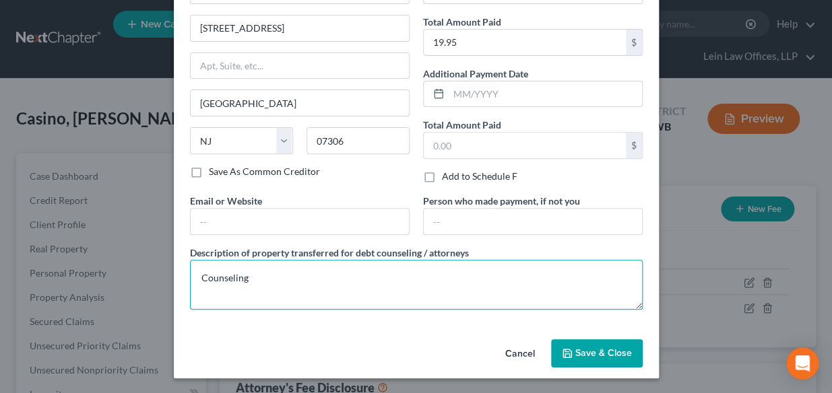
type textarea "Counseling"
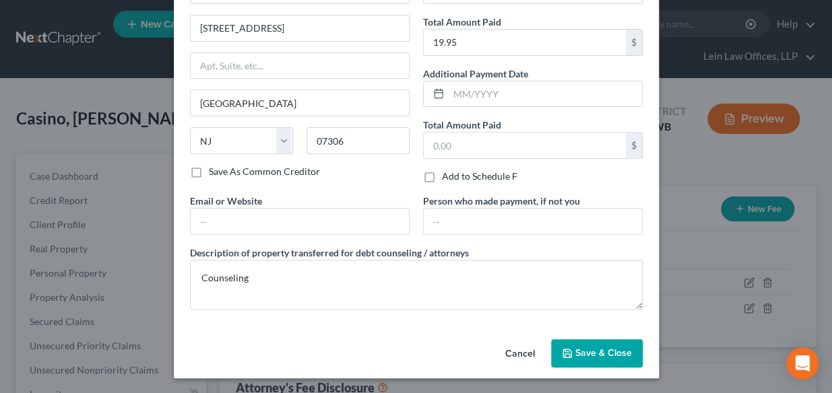
click at [562, 357] on icon "button" at bounding box center [567, 353] width 11 height 11
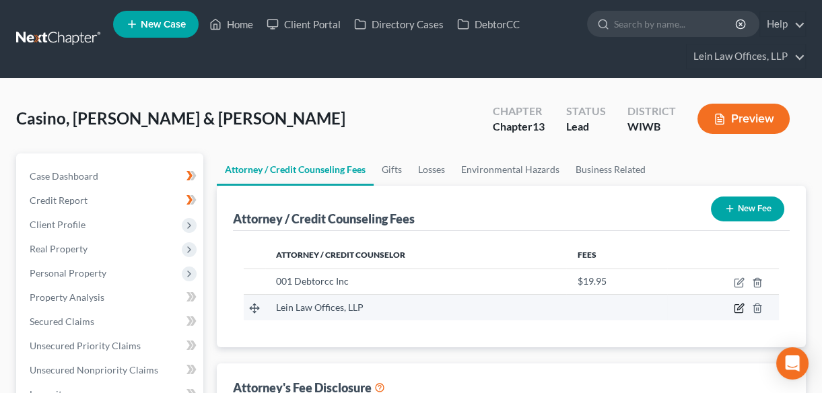
click at [739, 308] on icon "button" at bounding box center [739, 308] width 11 height 11
select select "52"
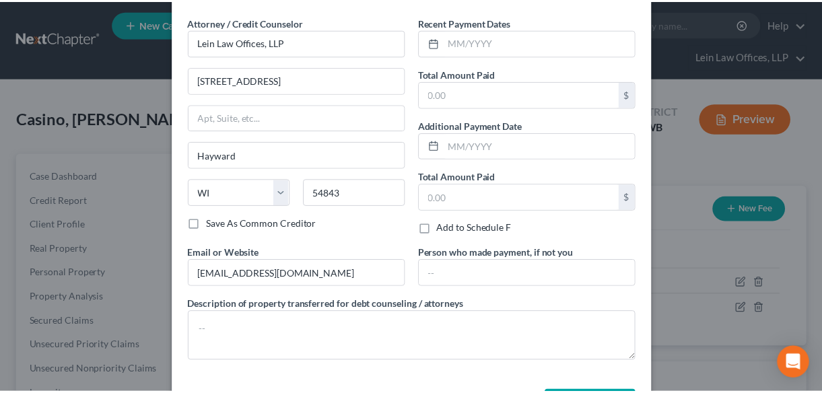
scroll to position [99, 0]
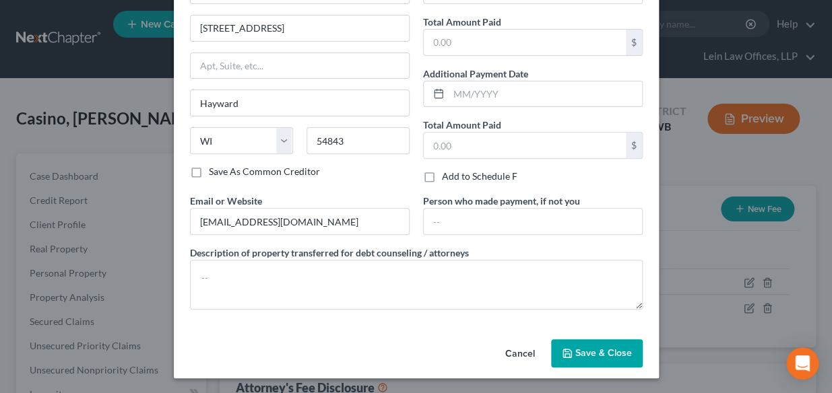
click at [581, 352] on span "Save & Close" at bounding box center [603, 353] width 57 height 11
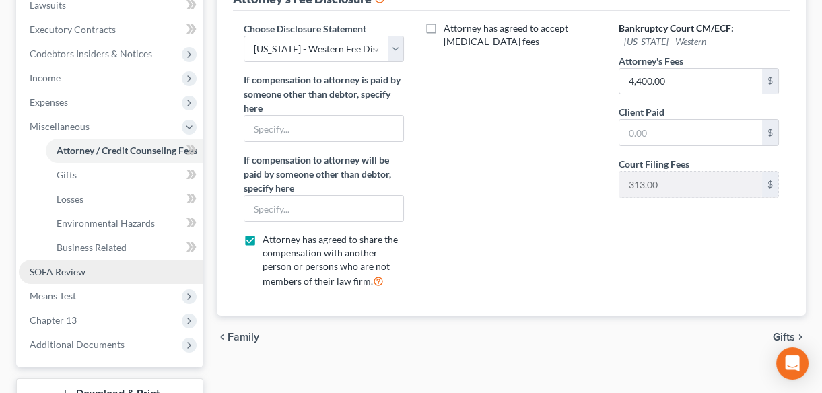
scroll to position [428, 0]
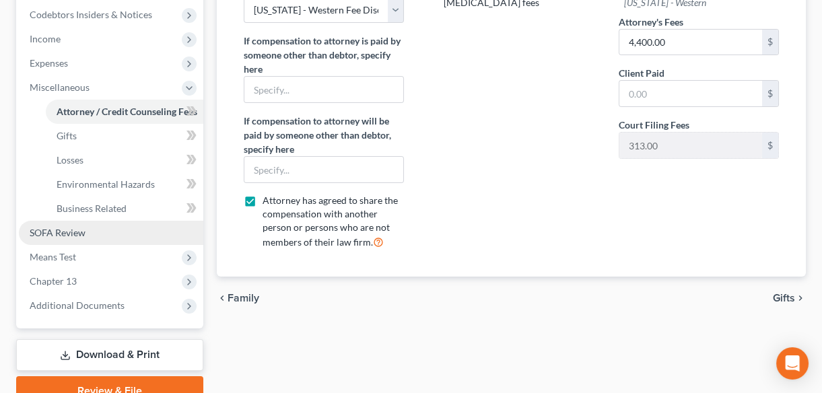
click at [58, 234] on span "SOFA Review" at bounding box center [58, 232] width 56 height 11
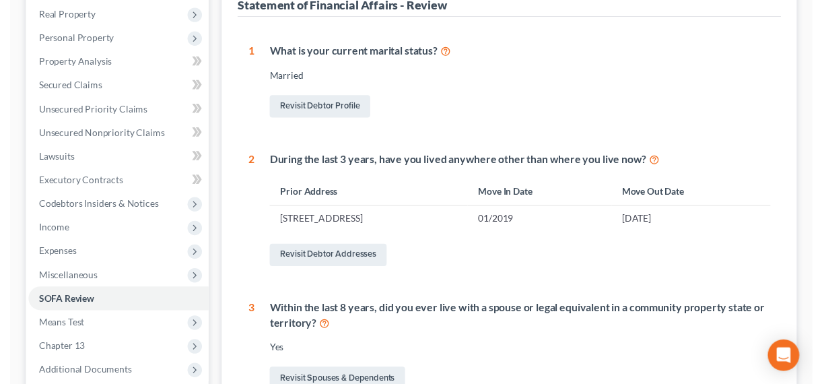
scroll to position [61, 0]
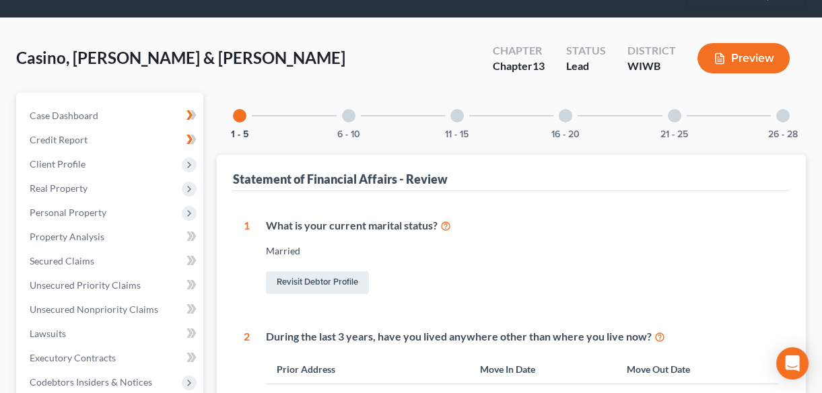
click at [348, 115] on div at bounding box center [348, 115] width 13 height 13
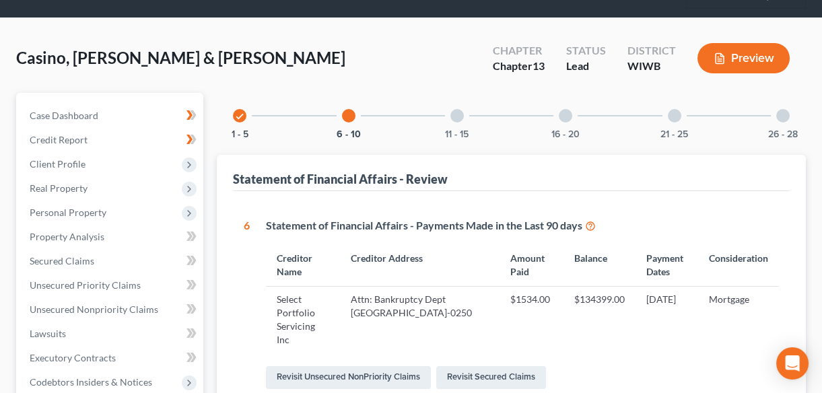
click at [457, 115] on div at bounding box center [457, 115] width 13 height 13
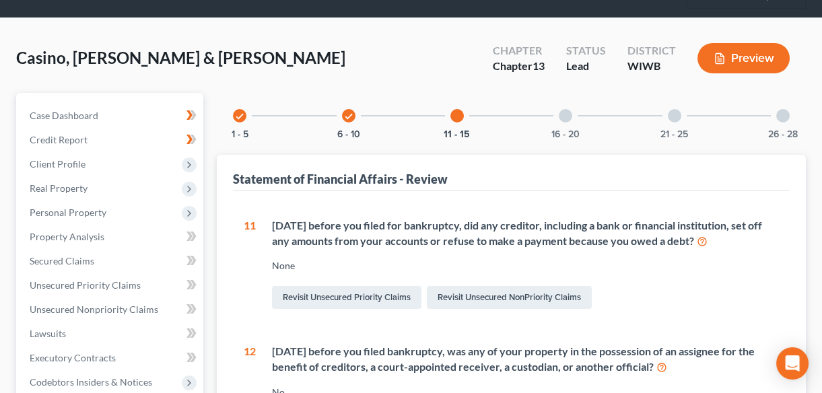
click at [562, 114] on div at bounding box center [565, 115] width 13 height 13
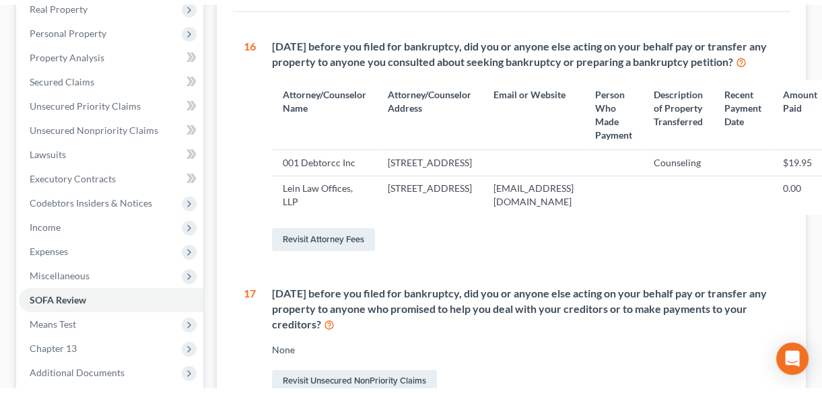
scroll to position [306, 0]
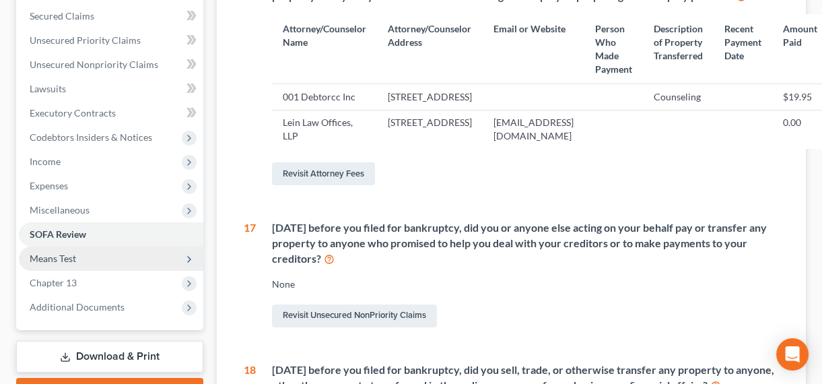
click at [61, 259] on span "Means Test" at bounding box center [53, 258] width 46 height 11
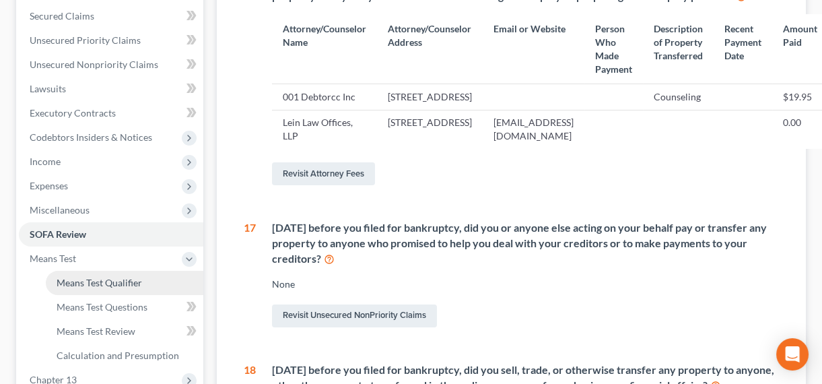
click at [79, 279] on span "Means Test Qualifier" at bounding box center [100, 282] width 86 height 11
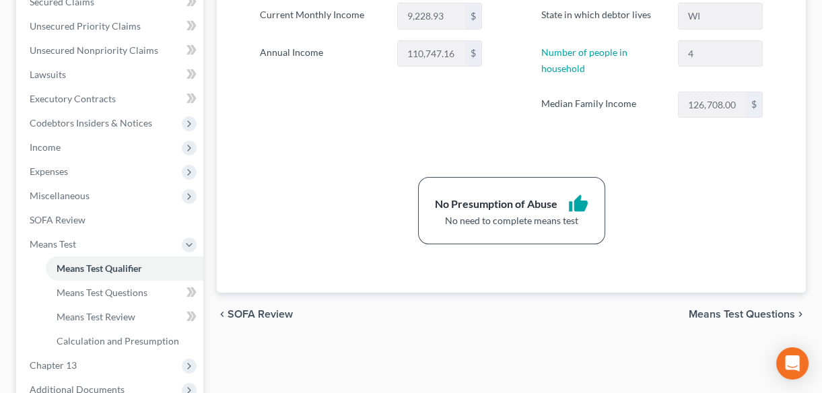
scroll to position [367, 0]
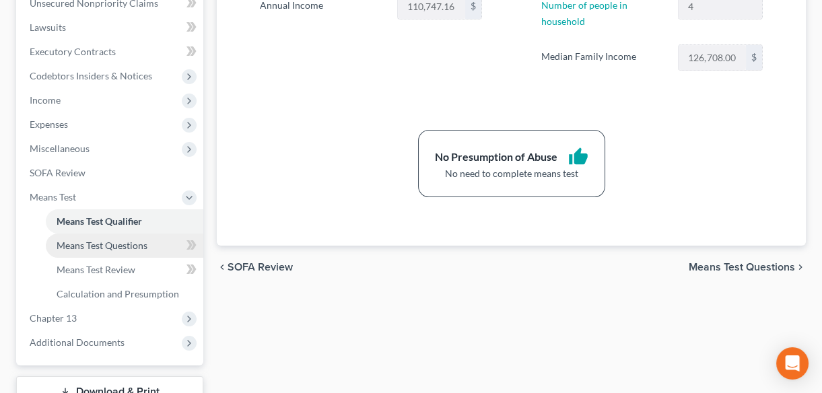
click at [100, 245] on span "Means Test Questions" at bounding box center [102, 245] width 91 height 11
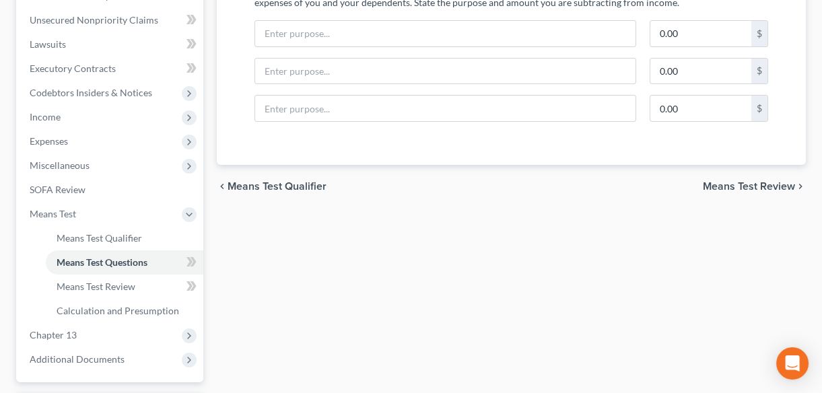
scroll to position [367, 0]
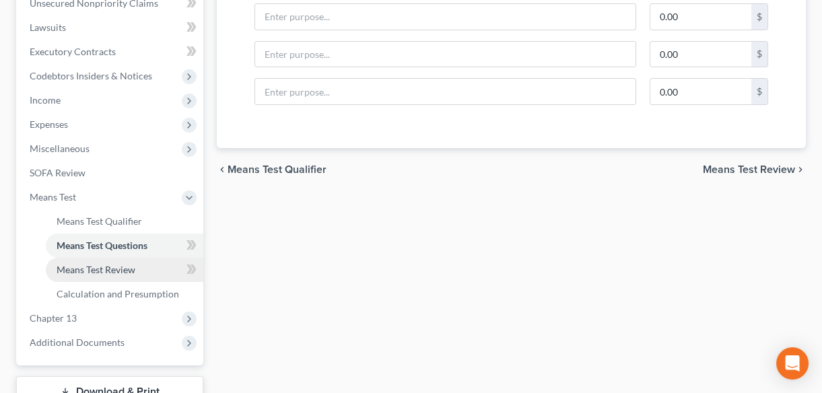
click at [88, 269] on span "Means Test Review" at bounding box center [96, 269] width 79 height 11
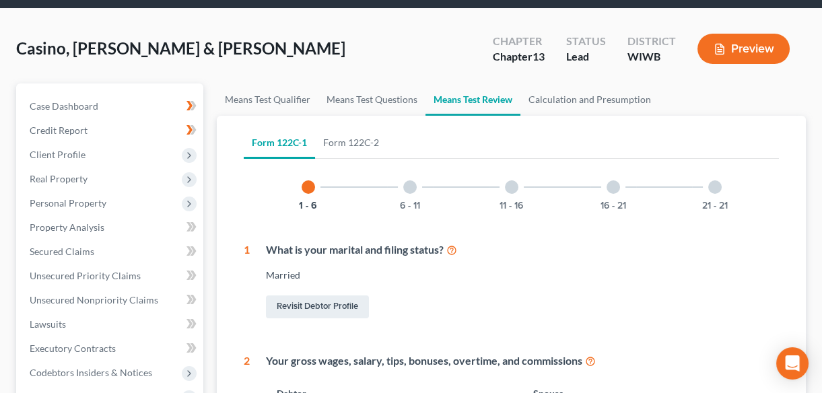
scroll to position [61, 0]
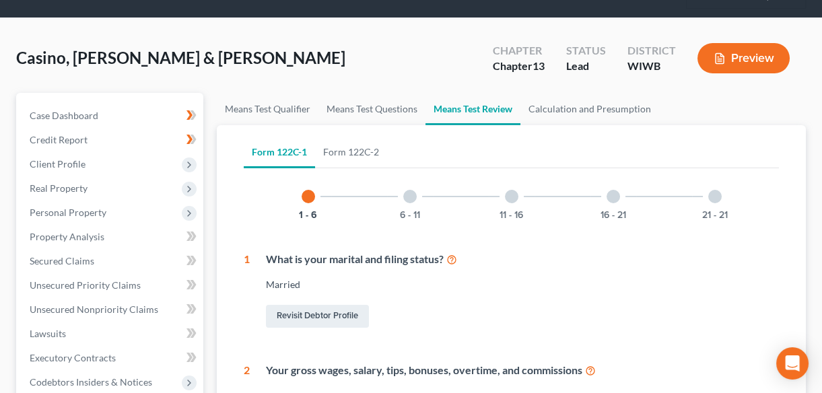
click at [408, 197] on div at bounding box center [409, 196] width 13 height 13
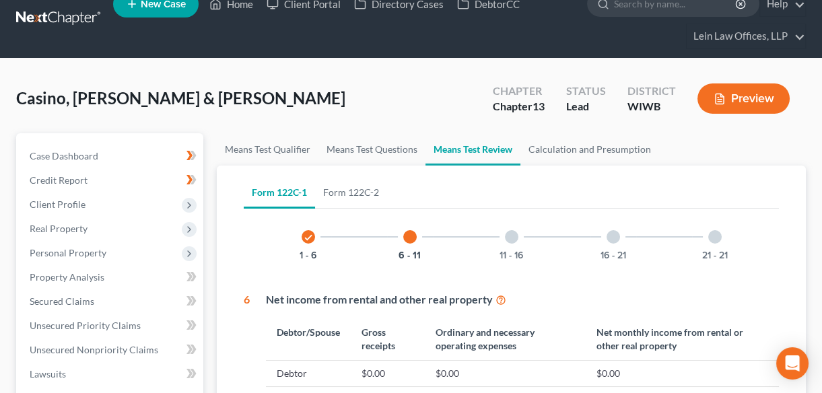
scroll to position [0, 0]
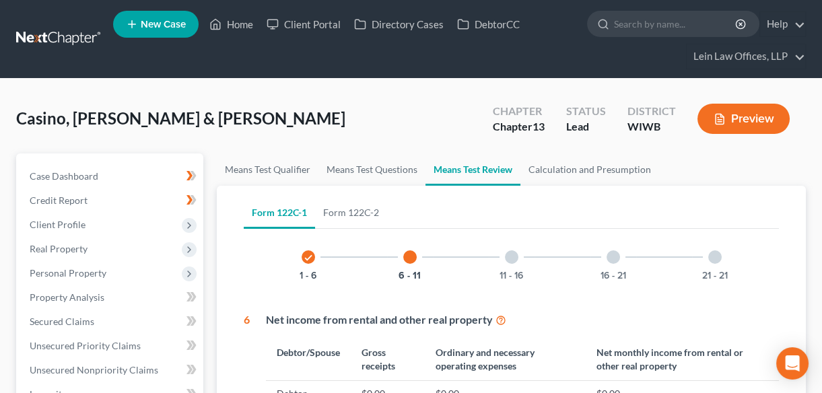
click at [514, 255] on div at bounding box center [511, 257] width 13 height 13
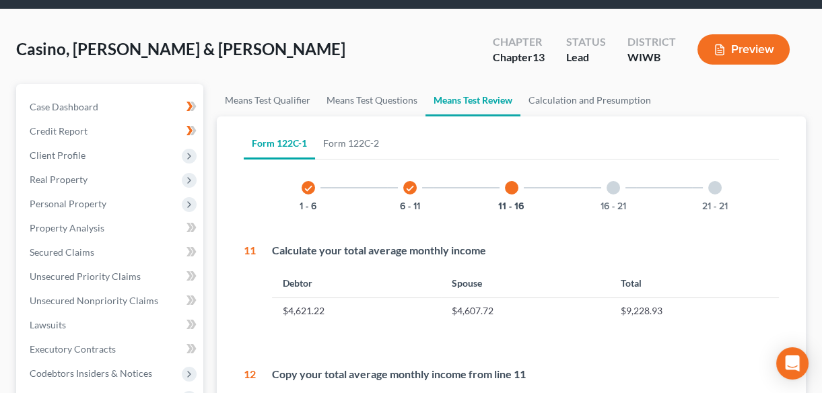
scroll to position [61, 0]
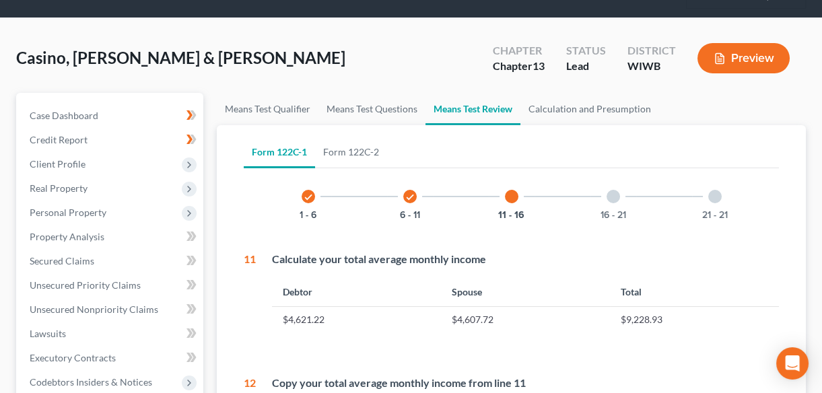
click at [615, 192] on div at bounding box center [613, 196] width 13 height 13
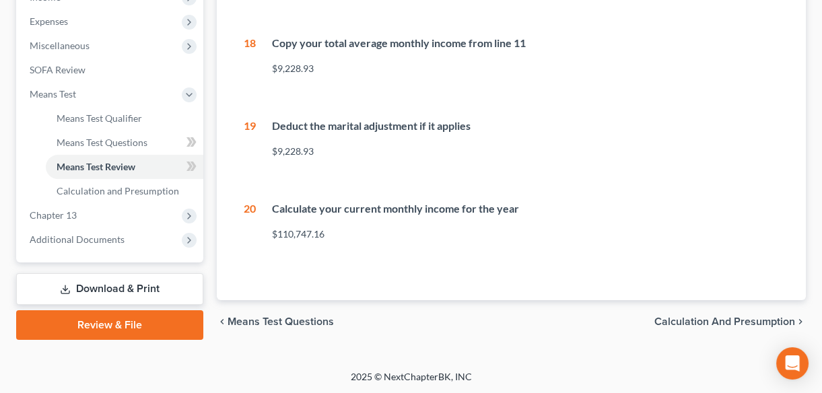
scroll to position [225, 0]
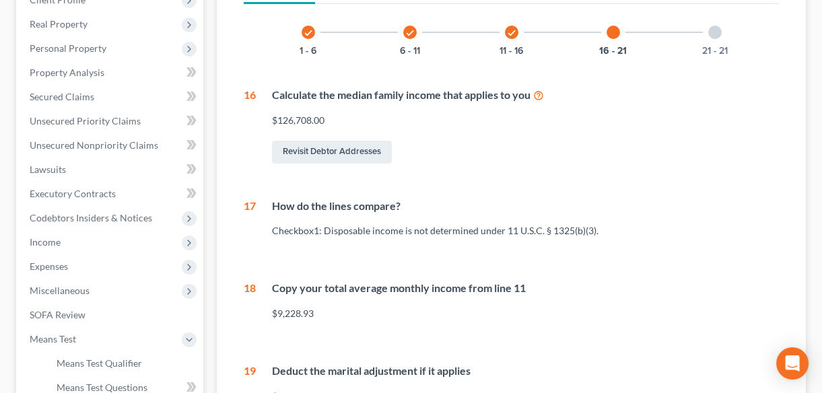
click at [717, 31] on div at bounding box center [714, 32] width 13 height 13
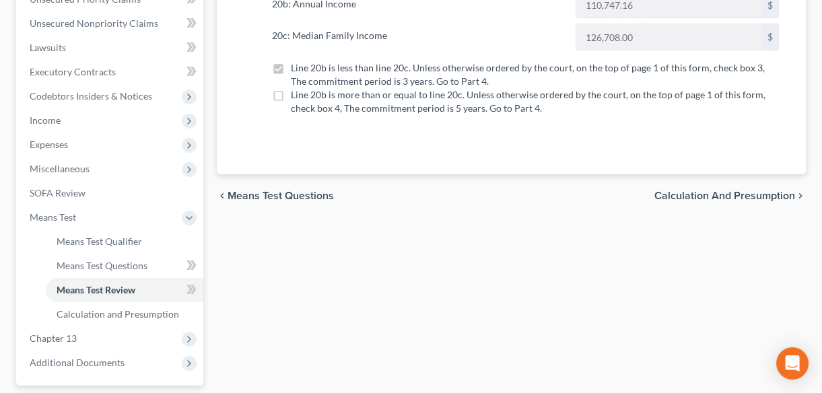
scroll to position [348, 0]
click at [94, 315] on span "Calculation and Presumption" at bounding box center [118, 313] width 123 height 11
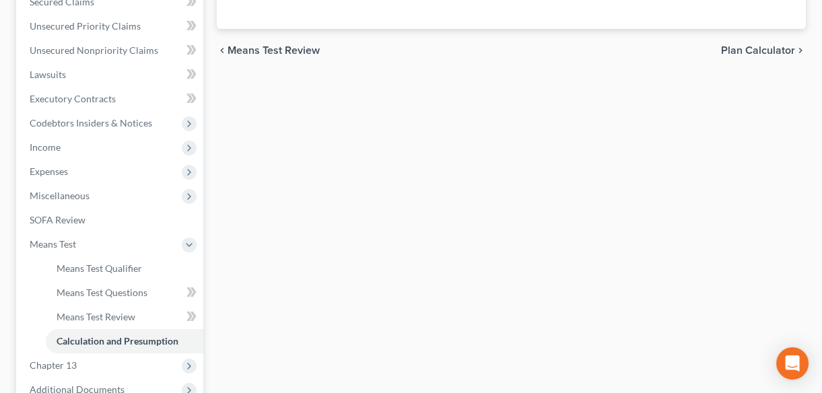
scroll to position [367, 0]
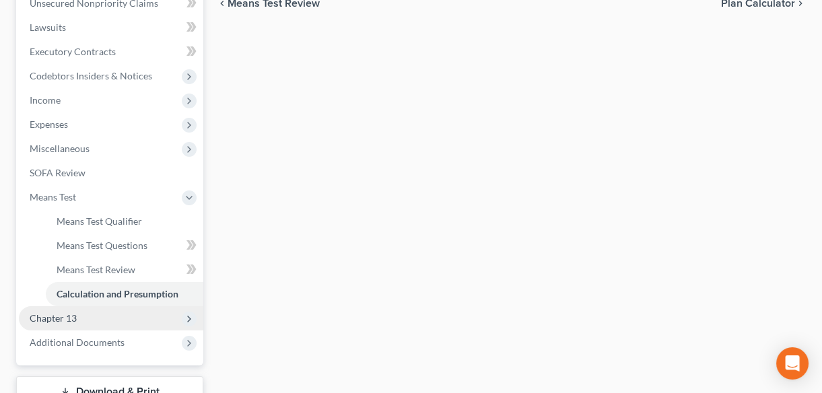
click at [53, 320] on span "Chapter 13" at bounding box center [53, 317] width 47 height 11
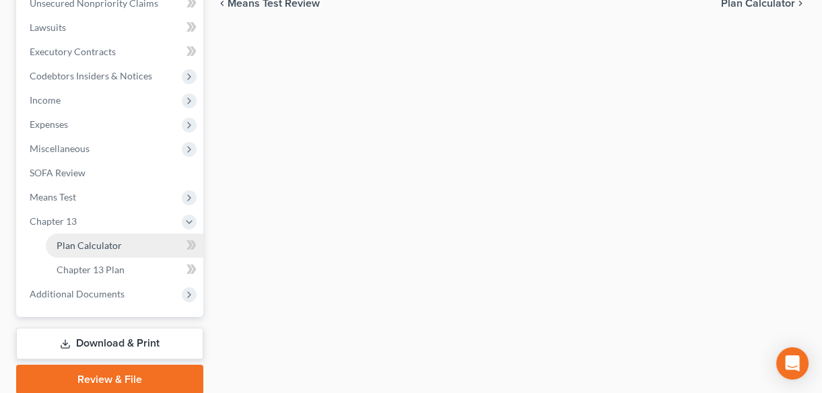
click at [117, 246] on span "Plan Calculator" at bounding box center [89, 245] width 65 height 11
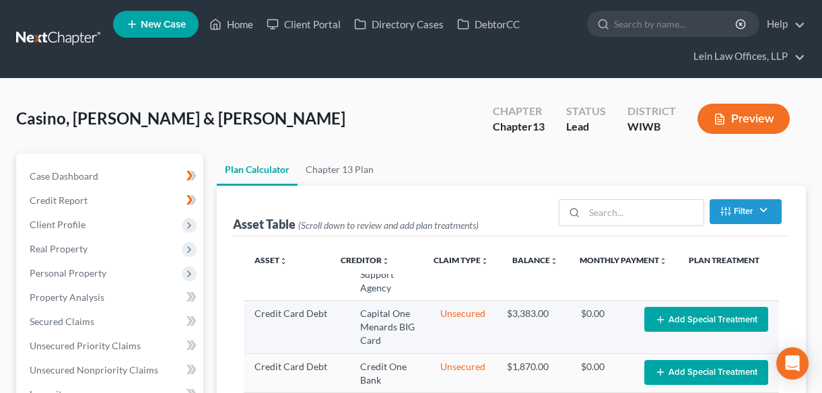
select select "59"
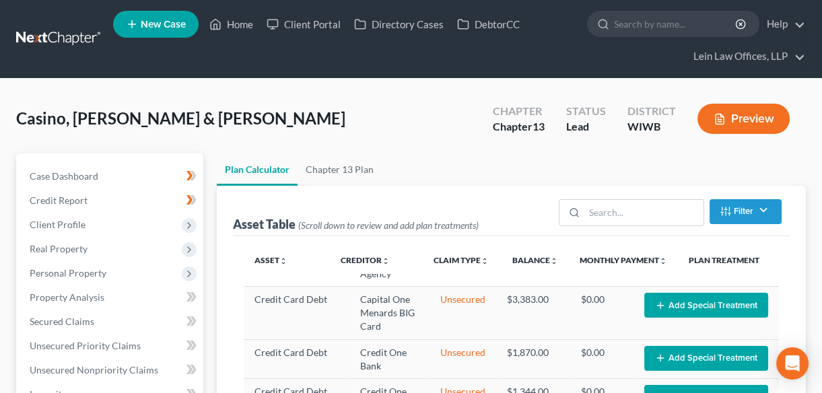
click at [804, 279] on div "Asset Table (Scroll down to review and add plan treatments) Filter Claim Type F…" at bounding box center [511, 400] width 589 height 428
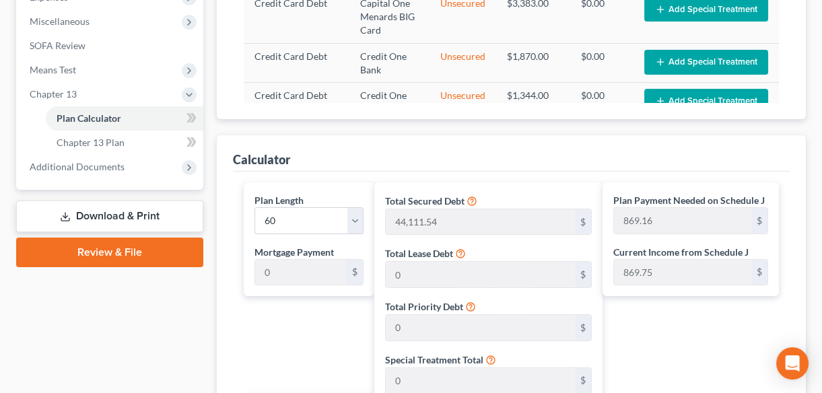
scroll to position [490, 0]
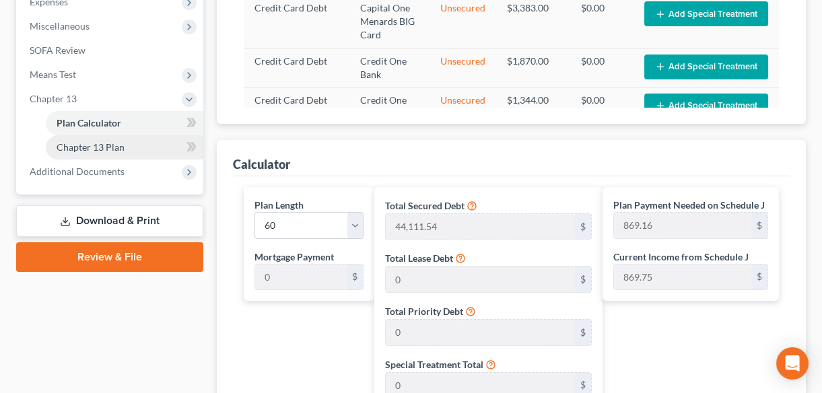
click at [94, 147] on span "Chapter 13 Plan" at bounding box center [91, 146] width 68 height 11
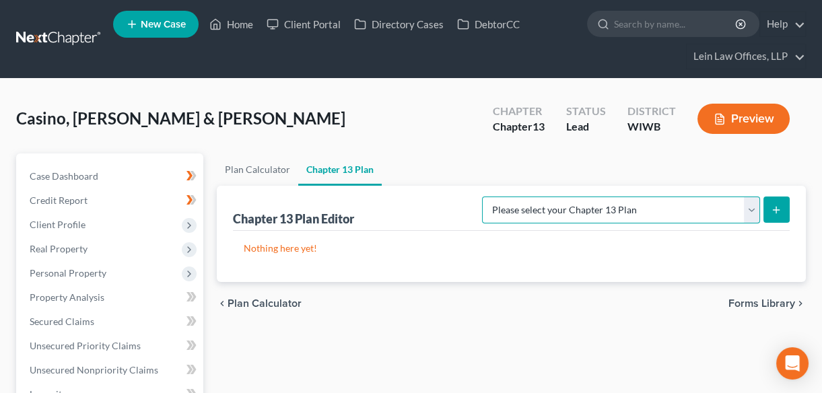
click at [752, 211] on select "Please select your Chapter 13 Plan National Form Plan - Official Form 113 [US_S…" at bounding box center [621, 210] width 278 height 27
select select "3"
click at [482, 197] on select "Please select your Chapter 13 Plan National Form Plan - Official Form 113 [US_S…" at bounding box center [621, 210] width 278 height 27
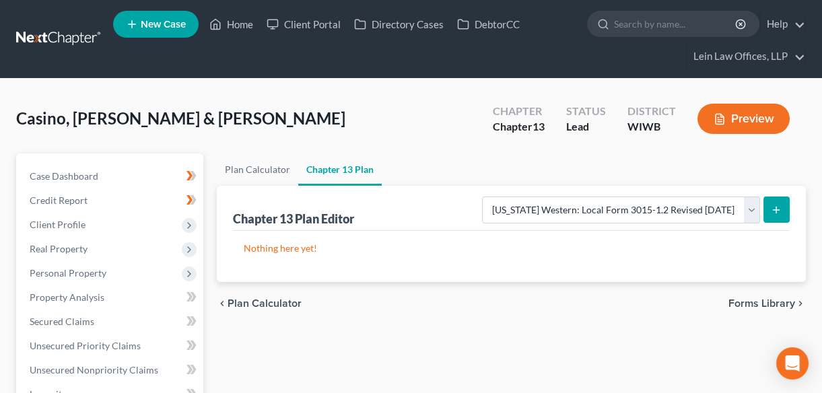
click at [779, 207] on icon "submit" at bounding box center [776, 210] width 11 height 11
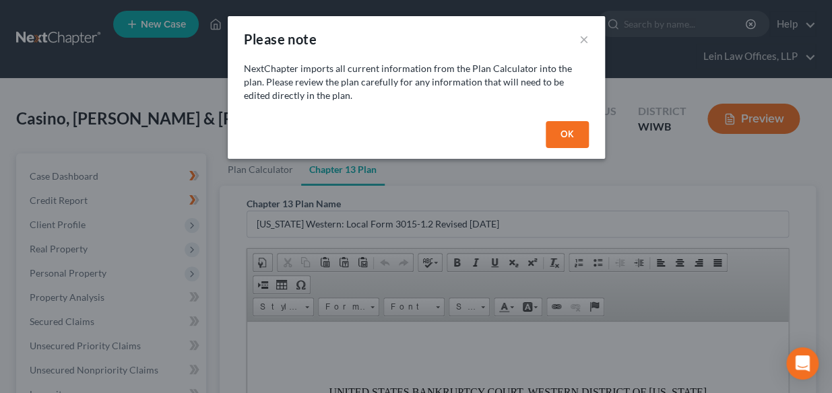
click at [557, 135] on button "OK" at bounding box center [566, 134] width 43 height 27
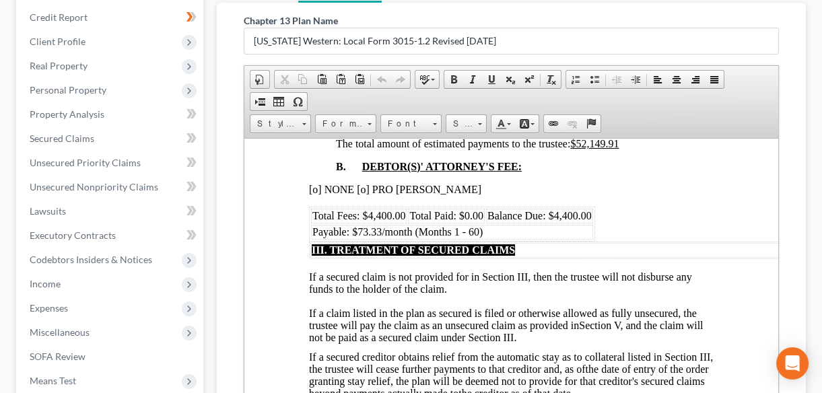
scroll to position [857, 0]
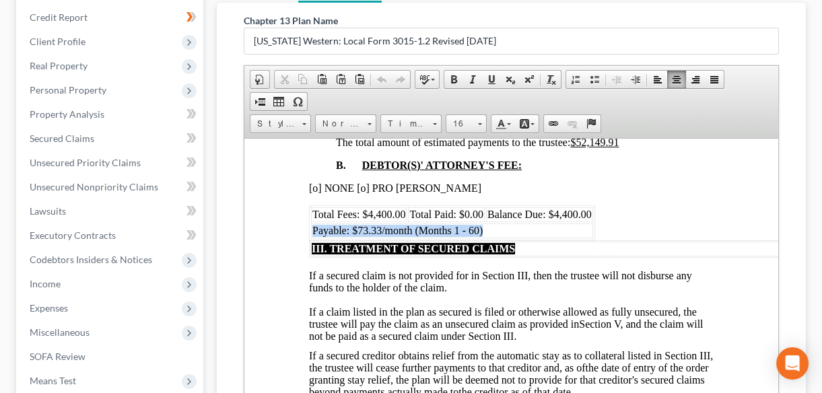
drag, startPoint x: 312, startPoint y: 261, endPoint x: 494, endPoint y: 265, distance: 182.6
click at [494, 238] on td "Payable: $73.33/month (Months 1 - 60)" at bounding box center [452, 230] width 282 height 15
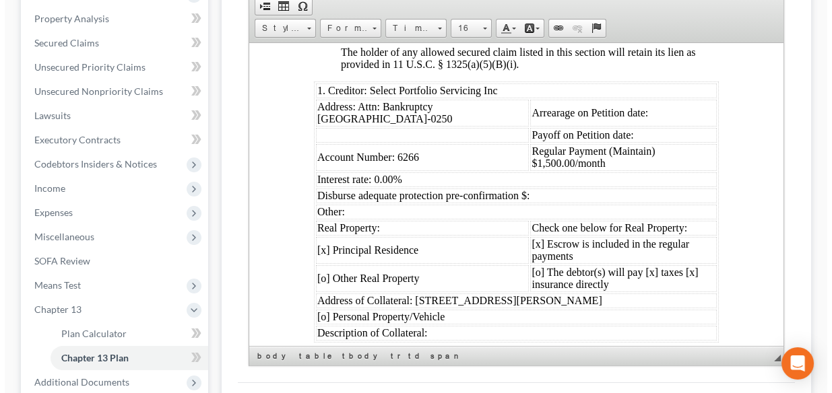
scroll to position [418, 0]
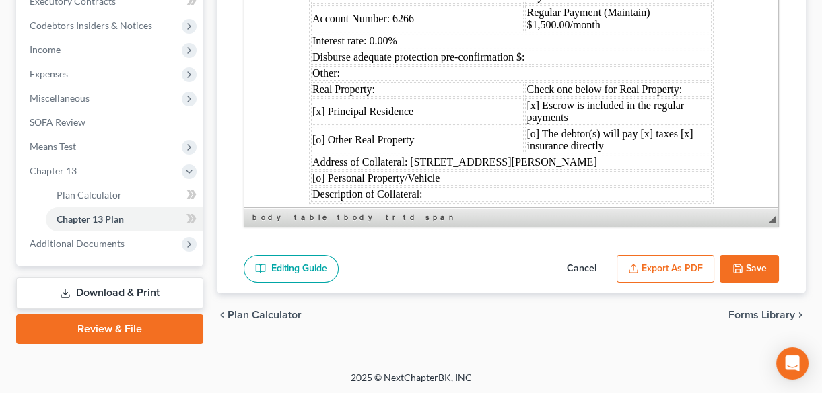
click at [669, 267] on button "Export as PDF" at bounding box center [666, 269] width 98 height 28
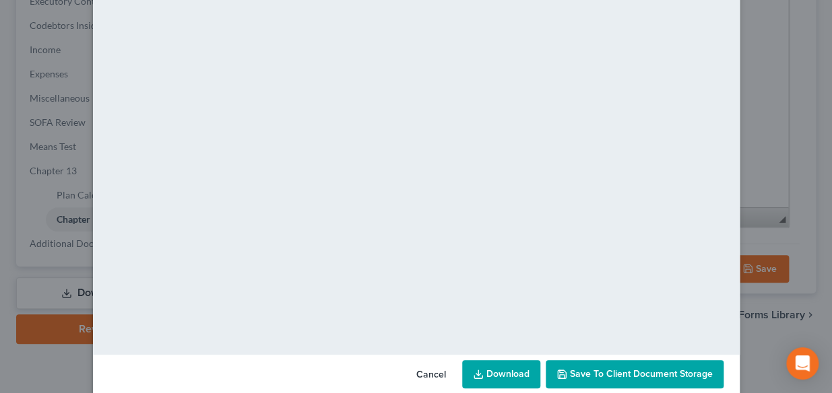
scroll to position [155, 0]
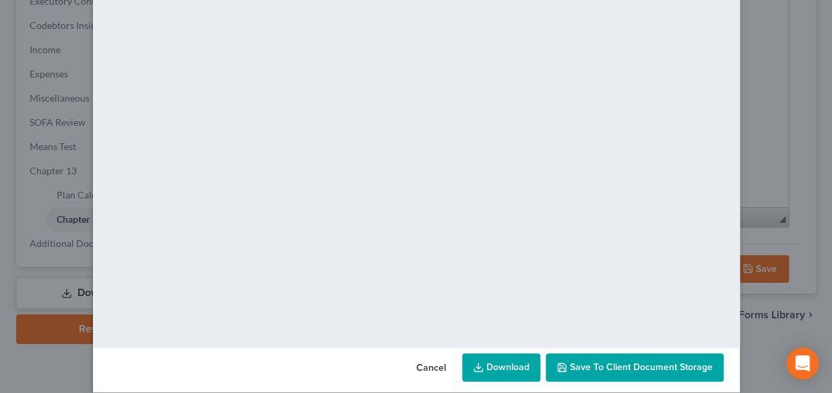
click at [496, 367] on link "Download" at bounding box center [501, 368] width 78 height 28
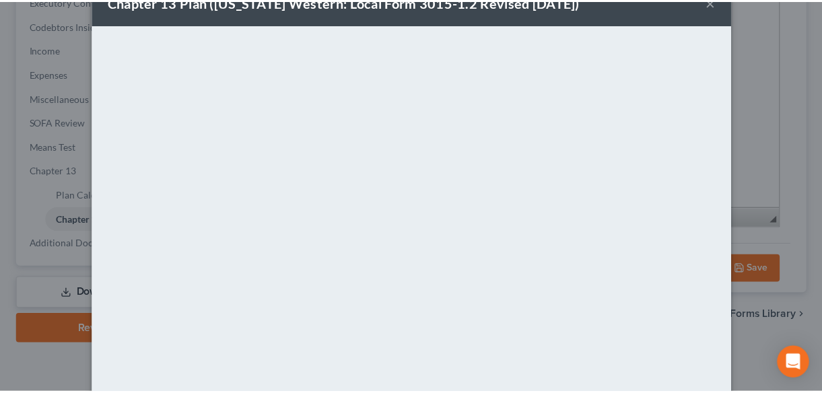
scroll to position [0, 0]
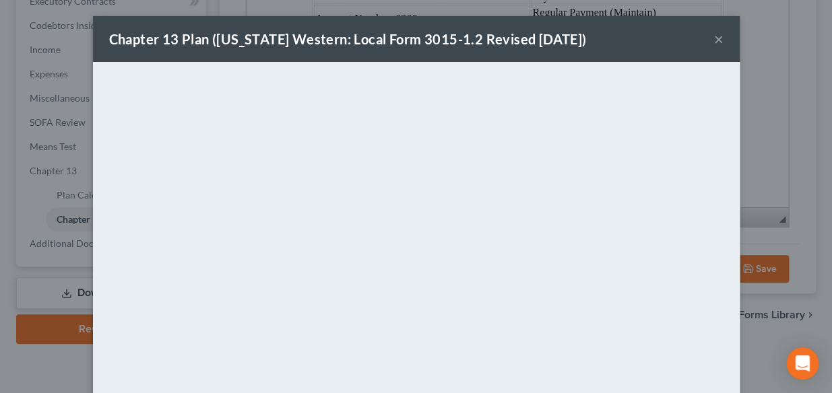
click at [714, 38] on button "×" at bounding box center [718, 39] width 9 height 16
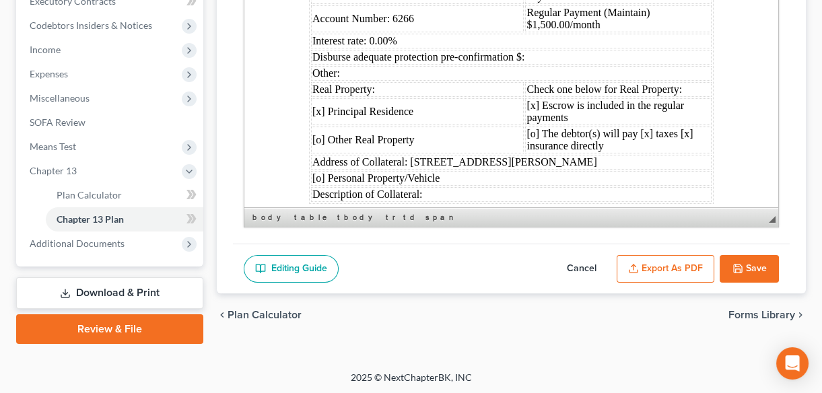
click at [744, 263] on button "Save" at bounding box center [749, 269] width 59 height 28
select select "3"
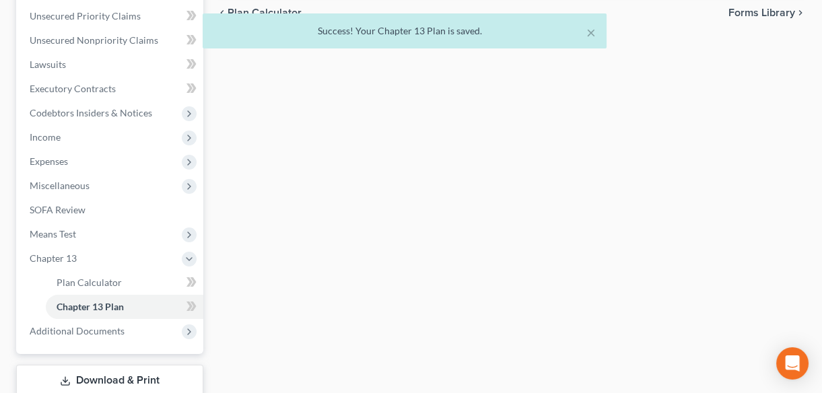
scroll to position [418, 0]
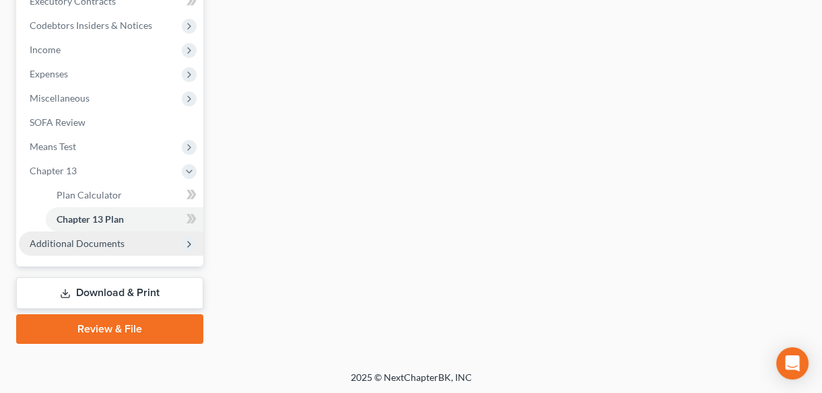
click at [95, 241] on span "Additional Documents" at bounding box center [77, 243] width 95 height 11
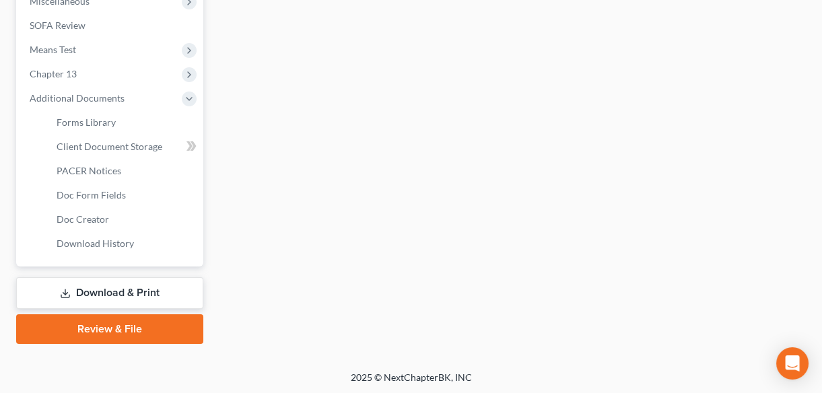
click at [112, 294] on link "Download & Print" at bounding box center [109, 293] width 187 height 32
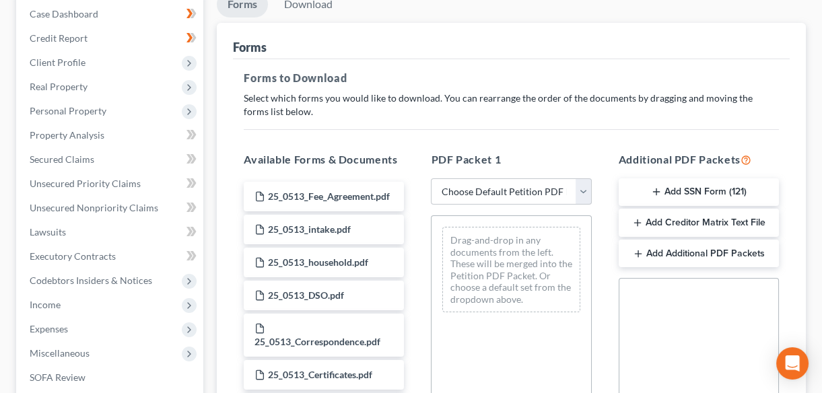
scroll to position [183, 0]
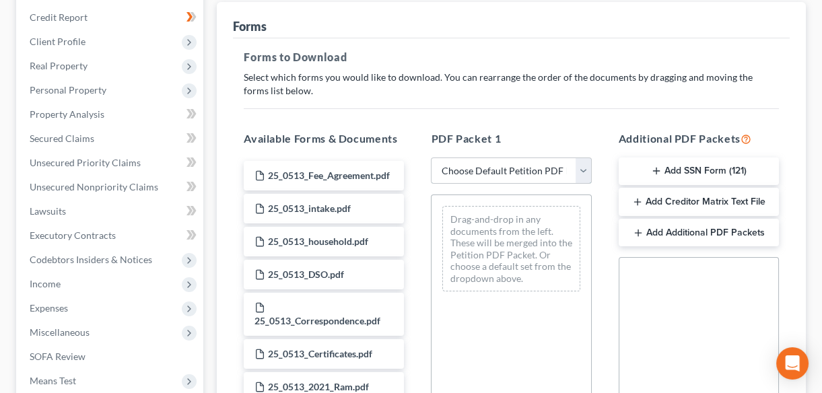
click at [585, 164] on select "Choose Default Petition PDF Packet Complete Bankruptcy Petition (all forms and …" at bounding box center [511, 171] width 160 height 27
click at [431, 158] on select "Choose Default Petition PDF Packet Complete Bankruptcy Petition (all forms and …" at bounding box center [511, 171] width 160 height 27
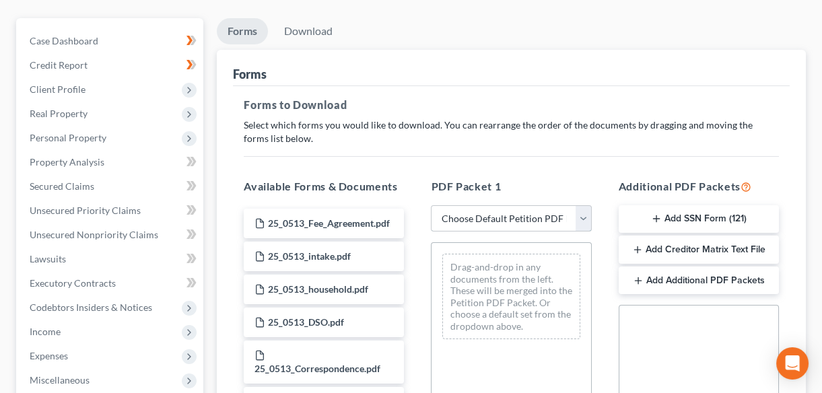
scroll to position [122, 0]
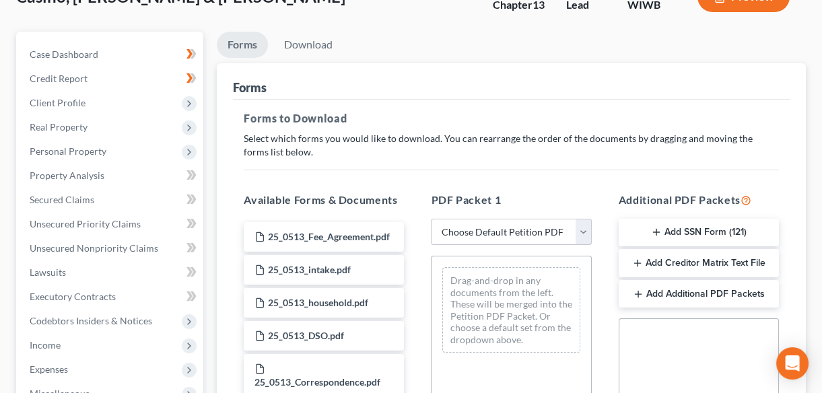
click at [584, 229] on select "Choose Default Petition PDF Packet Complete Bankruptcy Petition (all forms and …" at bounding box center [511, 232] width 160 height 27
select select "0"
click at [431, 219] on select "Choose Default Petition PDF Packet Complete Bankruptcy Petition (all forms and …" at bounding box center [511, 232] width 160 height 27
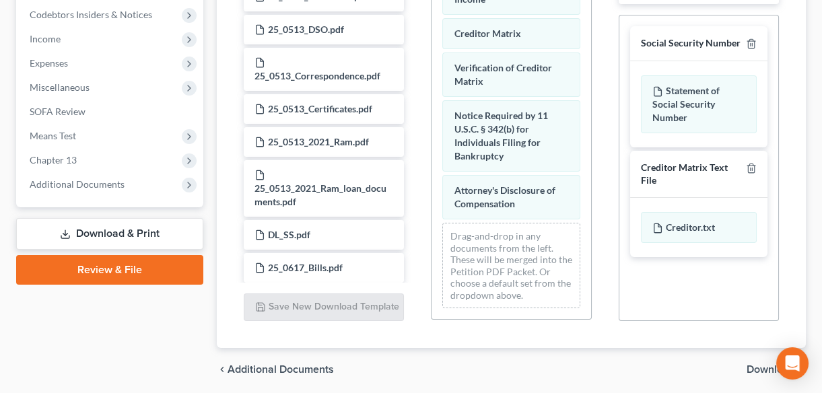
scroll to position [656, 0]
click at [756, 368] on span "Download" at bounding box center [771, 369] width 48 height 11
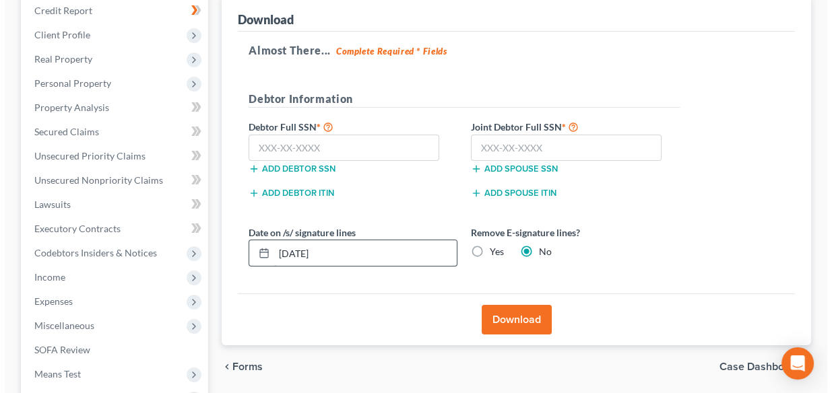
scroll to position [186, 0]
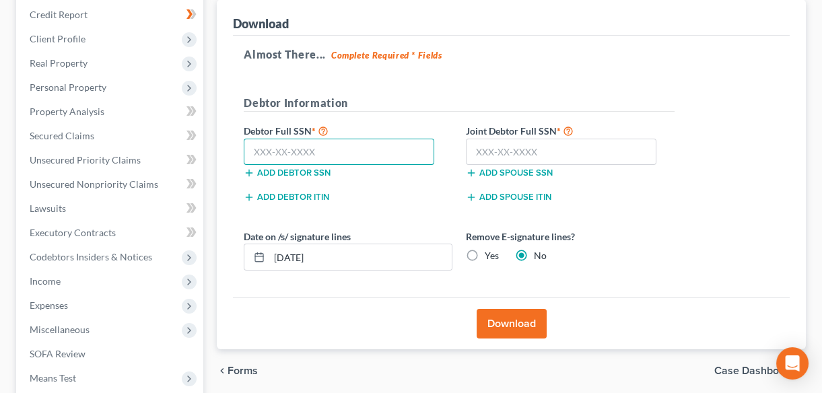
click at [254, 148] on input "text" at bounding box center [339, 152] width 191 height 27
type input "396-25-5286"
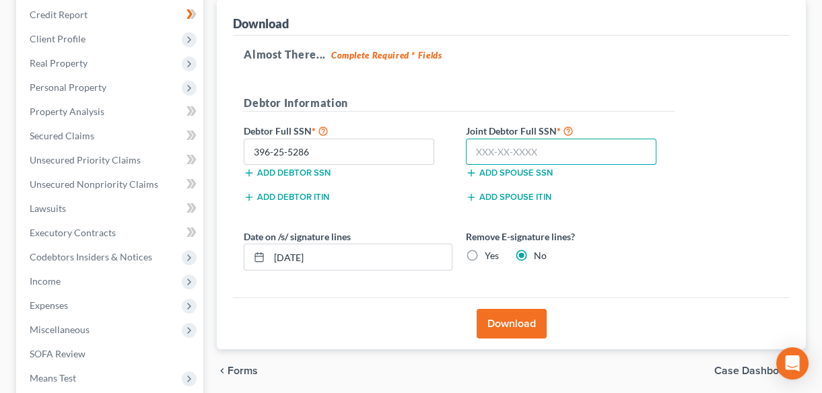
click at [490, 148] on input "text" at bounding box center [561, 152] width 191 height 27
type input "732-10-1289"
click at [510, 319] on button "Download" at bounding box center [512, 324] width 70 height 30
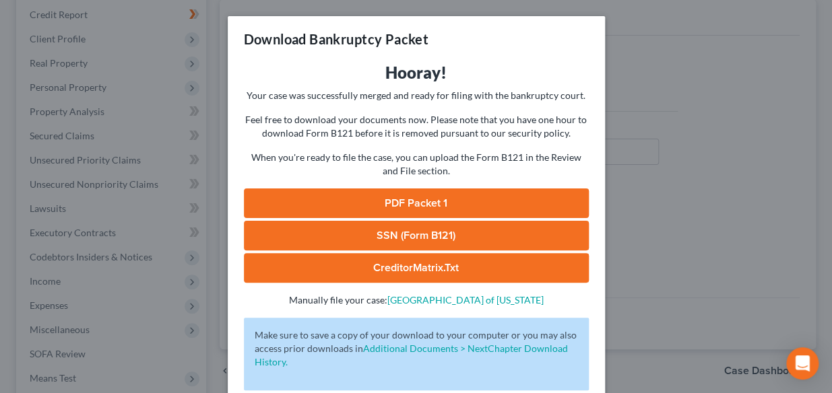
click at [389, 207] on link "PDF Packet 1" at bounding box center [416, 204] width 345 height 30
click at [345, 242] on link "SSN (Form B121)" at bounding box center [416, 236] width 345 height 30
click at [368, 249] on link "SSN (Form B121)" at bounding box center [416, 236] width 345 height 30
click at [360, 264] on link "CreditorMatrix.txt" at bounding box center [416, 268] width 345 height 30
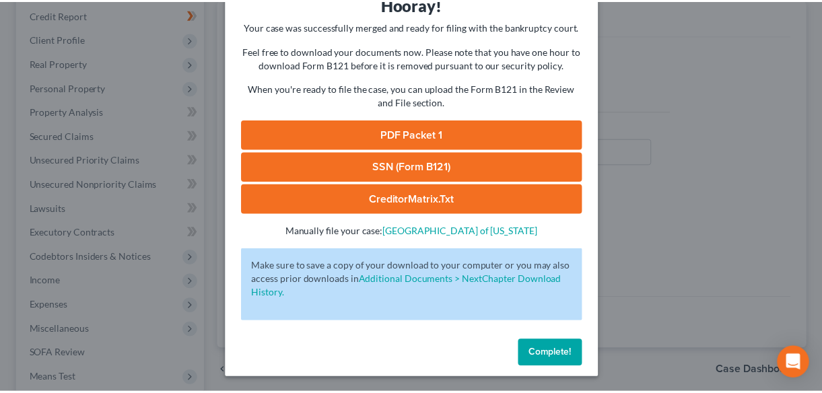
scroll to position [69, 0]
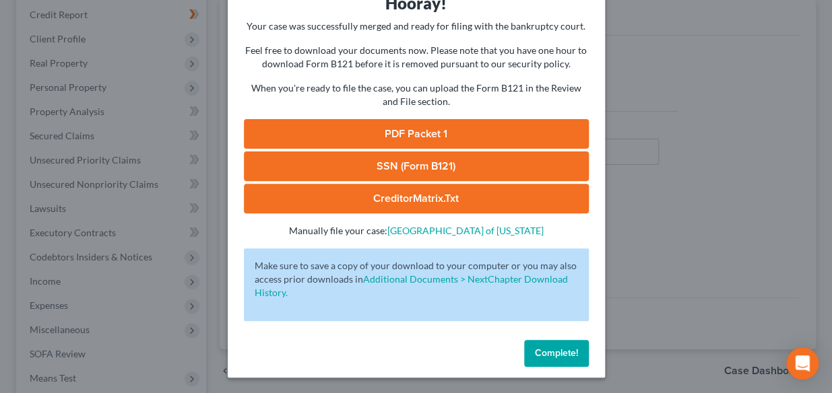
drag, startPoint x: 539, startPoint y: 354, endPoint x: 485, endPoint y: 352, distance: 53.9
click at [539, 354] on span "Complete!" at bounding box center [556, 353] width 43 height 11
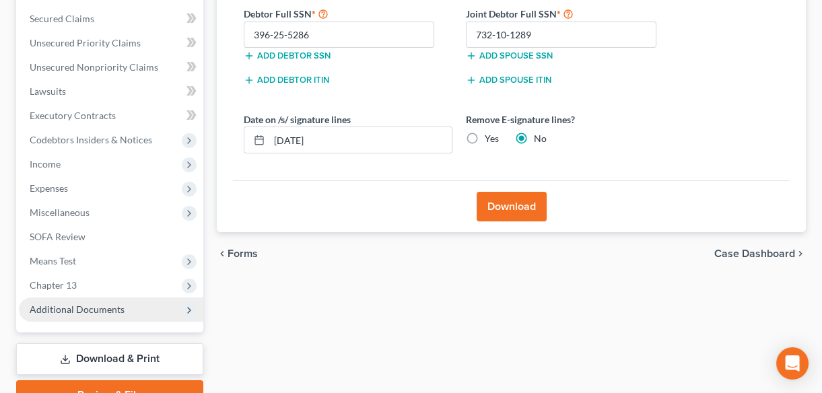
scroll to position [308, 0]
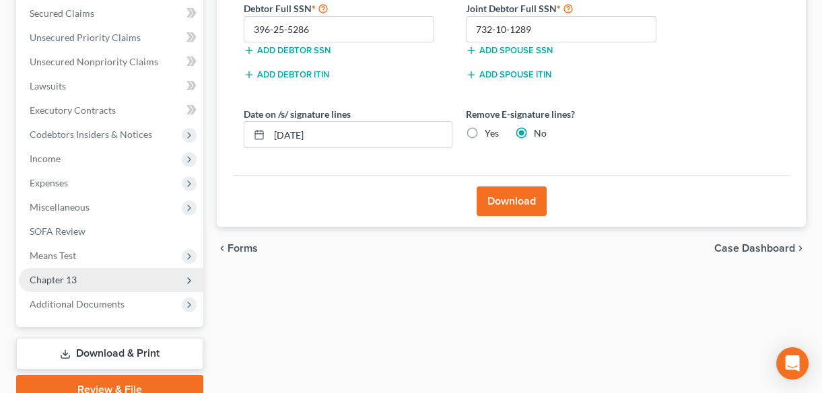
click at [184, 277] on icon at bounding box center [189, 280] width 11 height 11
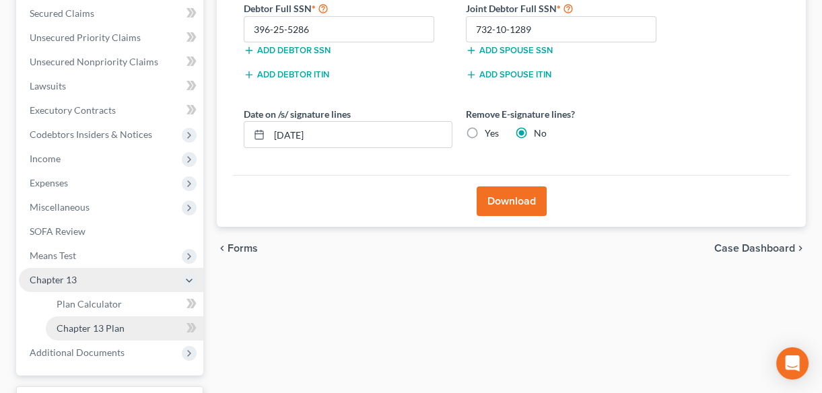
click at [109, 328] on span "Chapter 13 Plan" at bounding box center [91, 328] width 68 height 11
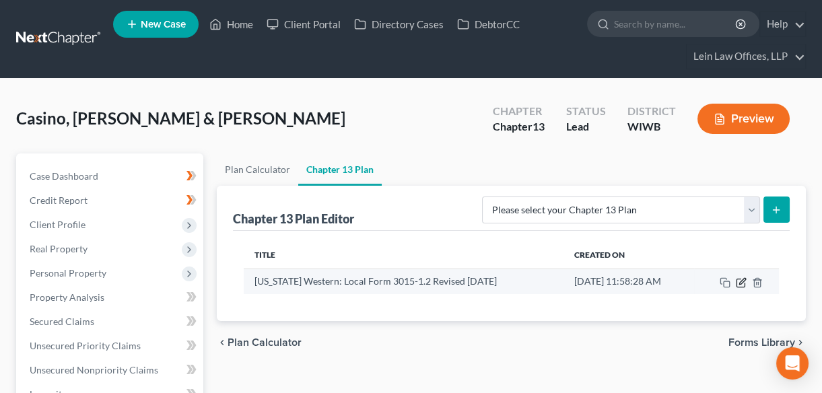
click at [737, 282] on icon "button" at bounding box center [741, 283] width 8 height 8
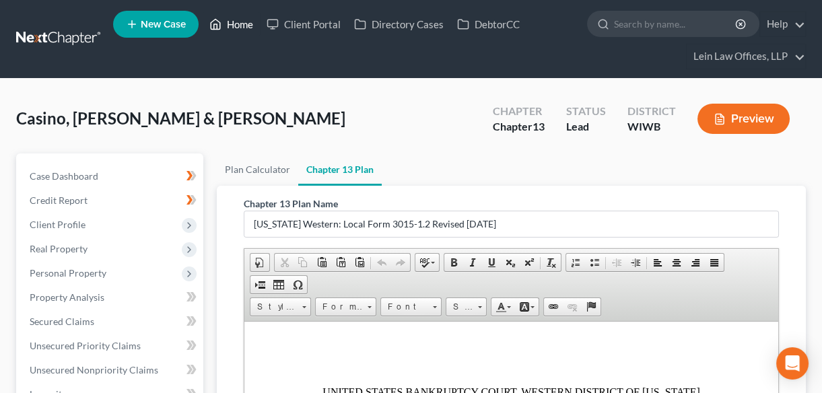
click at [236, 21] on link "Home" at bounding box center [231, 24] width 57 height 24
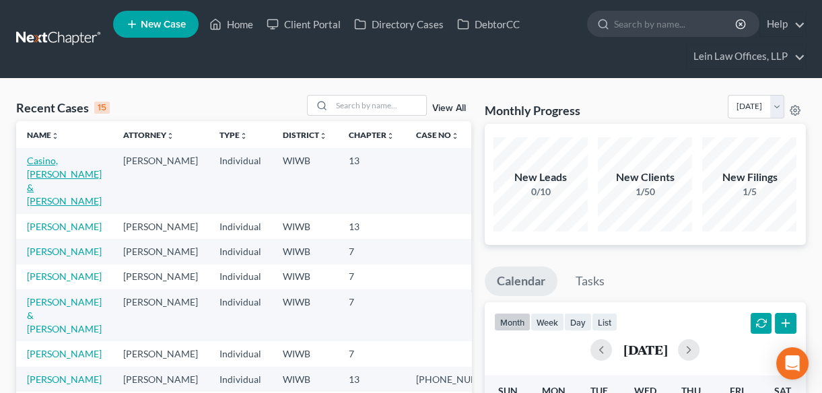
click at [40, 164] on link "Casino, [PERSON_NAME] & [PERSON_NAME]" at bounding box center [64, 181] width 75 height 52
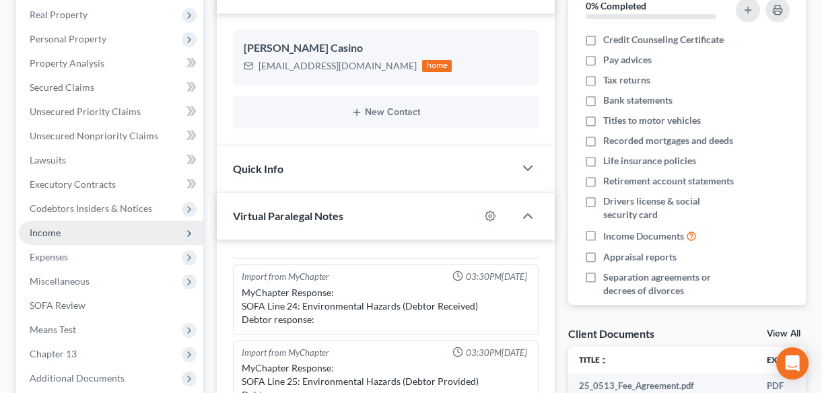
scroll to position [244, 0]
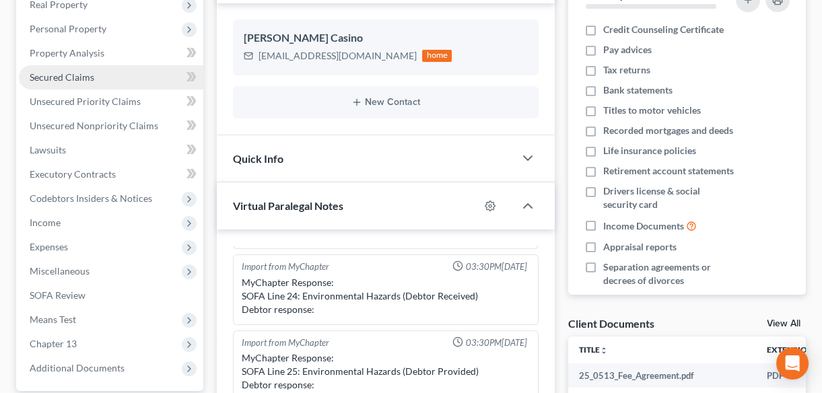
click at [55, 75] on span "Secured Claims" at bounding box center [62, 76] width 65 height 11
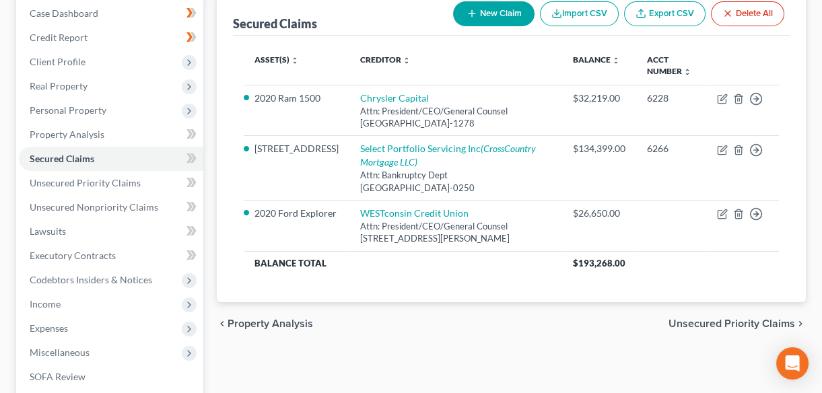
scroll to position [183, 0]
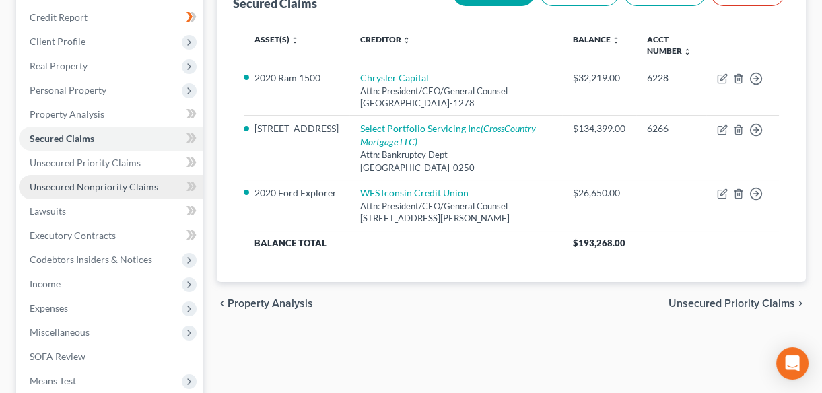
click at [67, 183] on span "Unsecured Nonpriority Claims" at bounding box center [94, 186] width 129 height 11
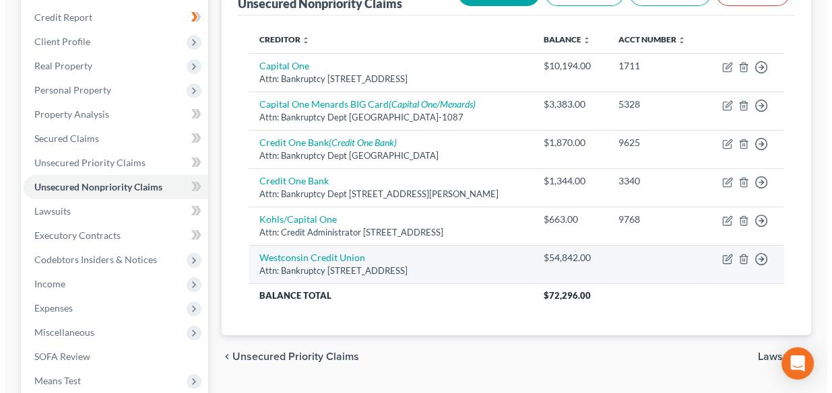
scroll to position [244, 0]
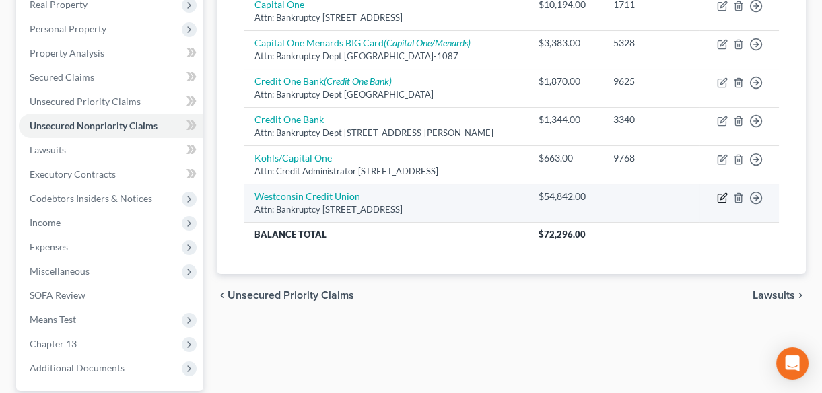
click at [722, 197] on icon "button" at bounding box center [724, 196] width 6 height 6
select select "52"
select select "4"
select select "2"
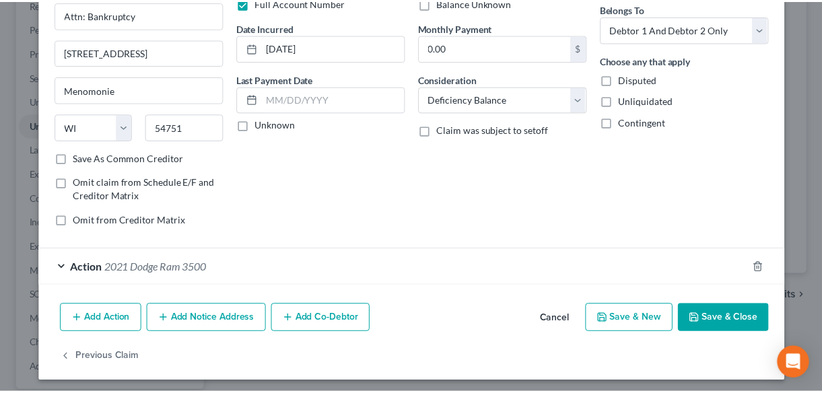
scroll to position [117, 0]
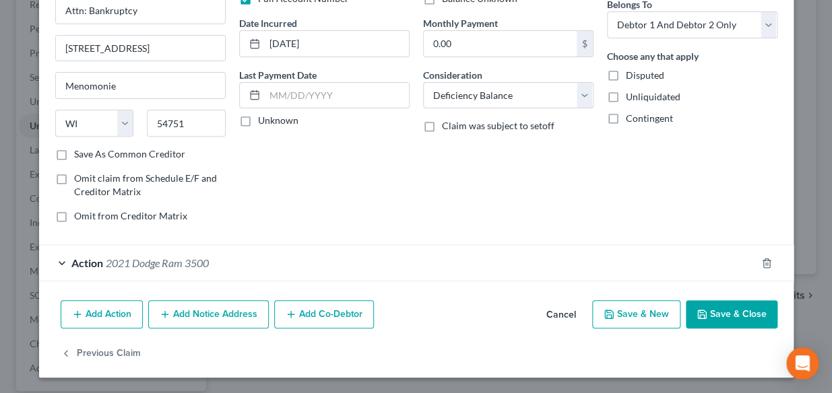
drag, startPoint x: 706, startPoint y: 315, endPoint x: 216, endPoint y: 195, distance: 504.1
click at [698, 315] on button "Save & Close" at bounding box center [732, 314] width 92 height 28
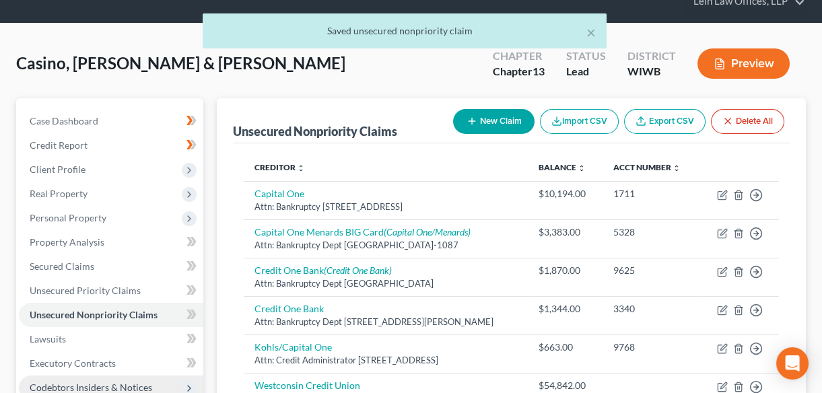
scroll to position [244, 0]
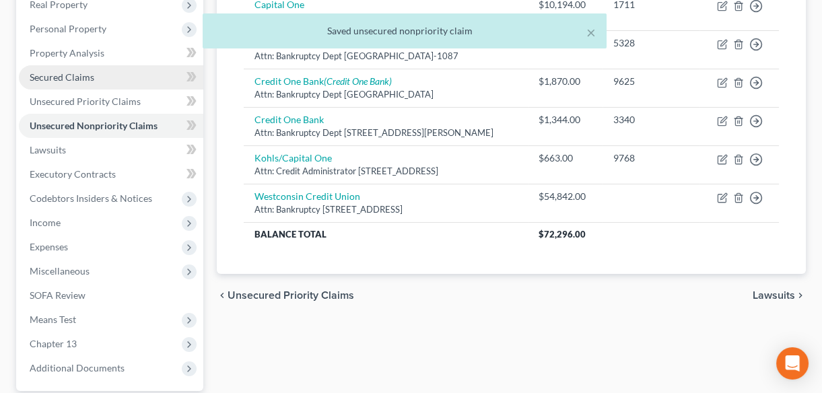
click at [61, 75] on span "Secured Claims" at bounding box center [62, 76] width 65 height 11
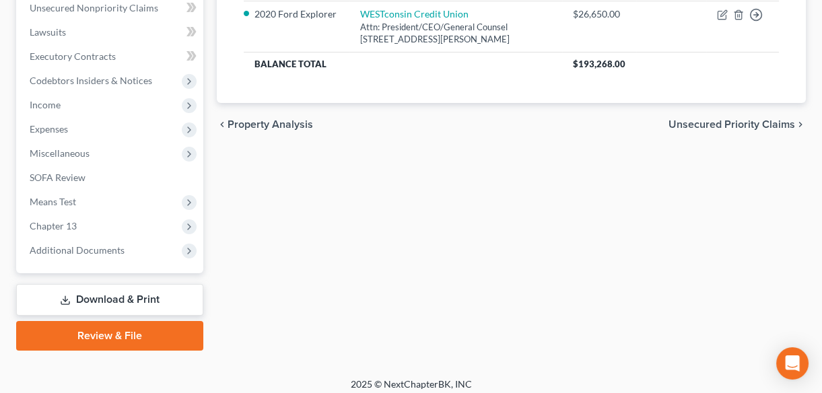
scroll to position [367, 0]
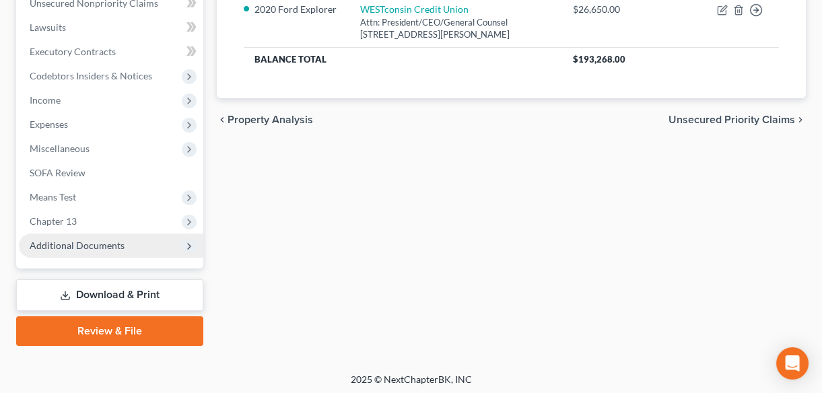
click at [160, 248] on span "Additional Documents" at bounding box center [111, 246] width 185 height 24
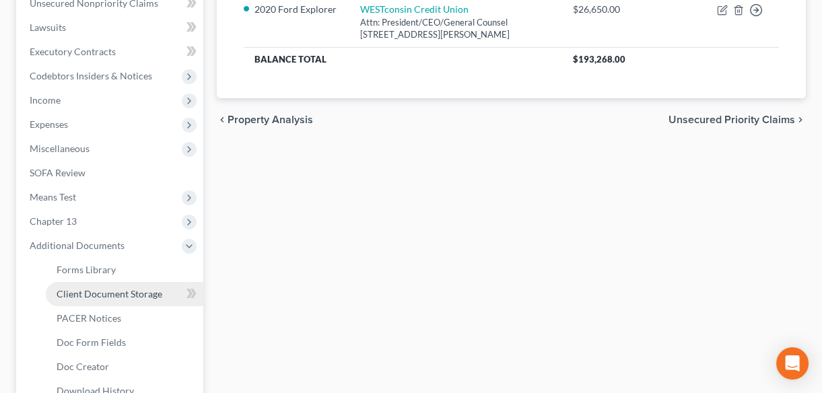
click at [170, 292] on link "Client Document Storage" at bounding box center [125, 294] width 158 height 24
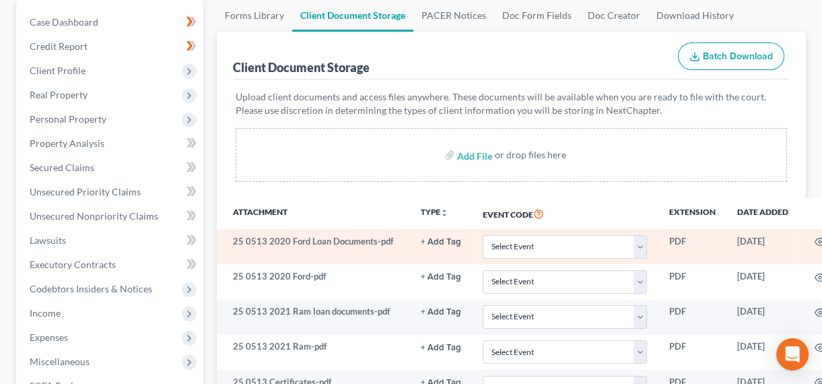
scroll to position [183, 0]
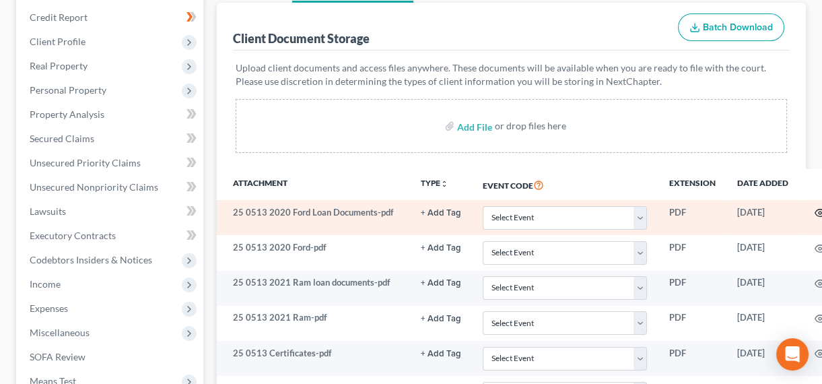
click at [819, 211] on circle "button" at bounding box center [820, 212] width 3 height 3
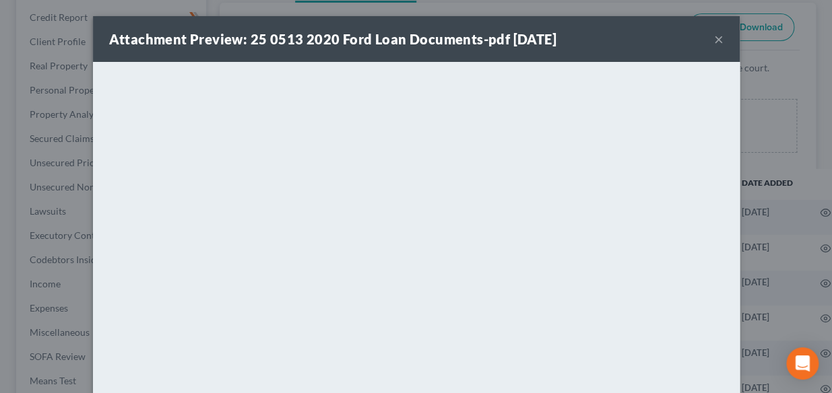
click at [717, 34] on button "×" at bounding box center [718, 39] width 9 height 16
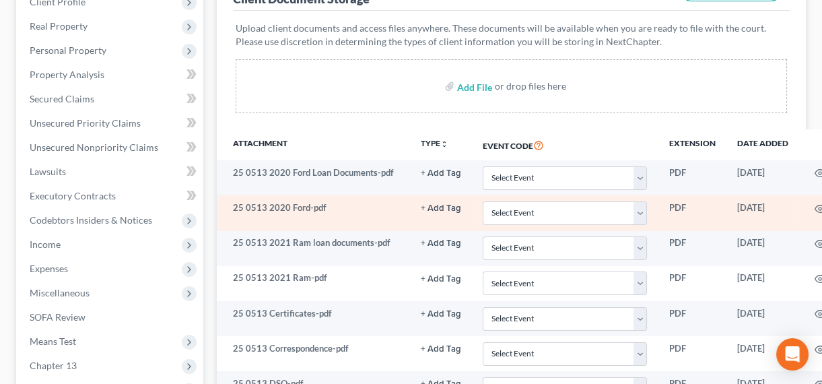
scroll to position [244, 0]
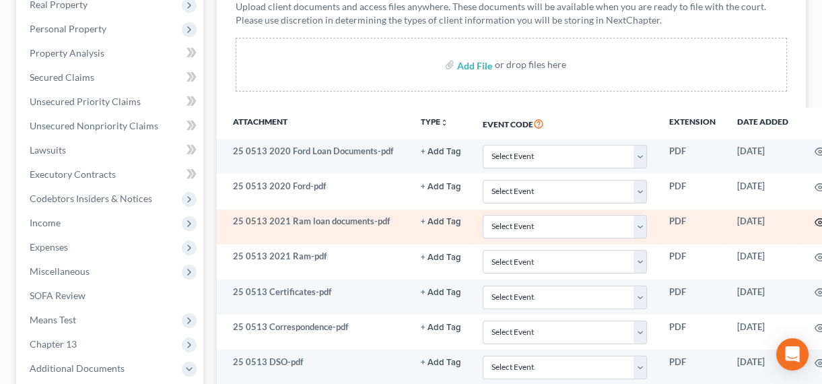
click at [819, 221] on circle "button" at bounding box center [820, 222] width 3 height 3
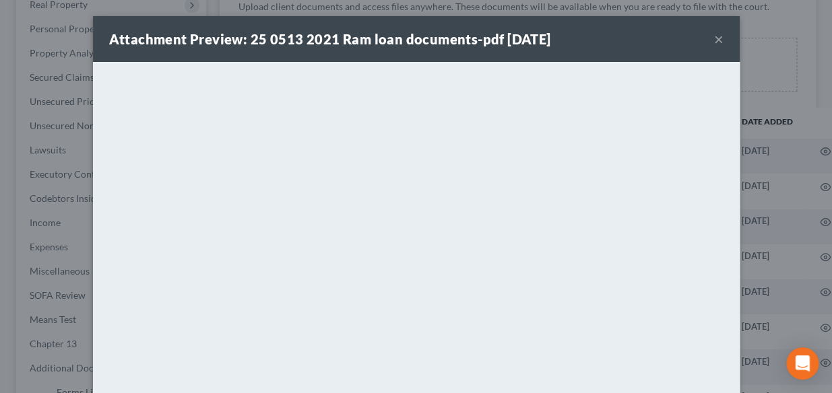
click at [715, 40] on button "×" at bounding box center [718, 39] width 9 height 16
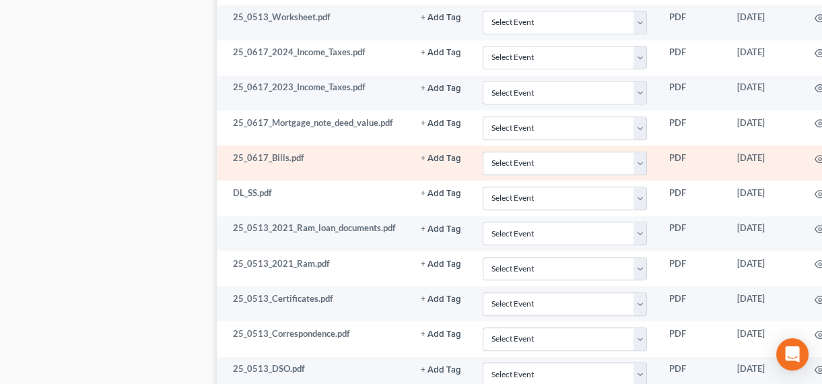
scroll to position [1040, 0]
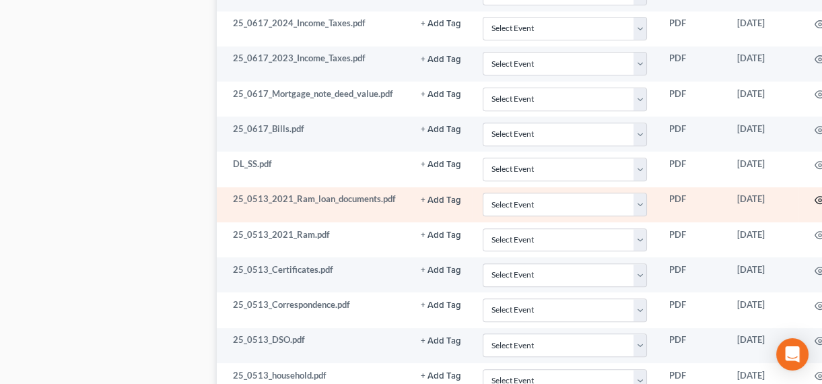
click at [820, 197] on icon "button" at bounding box center [821, 200] width 10 height 7
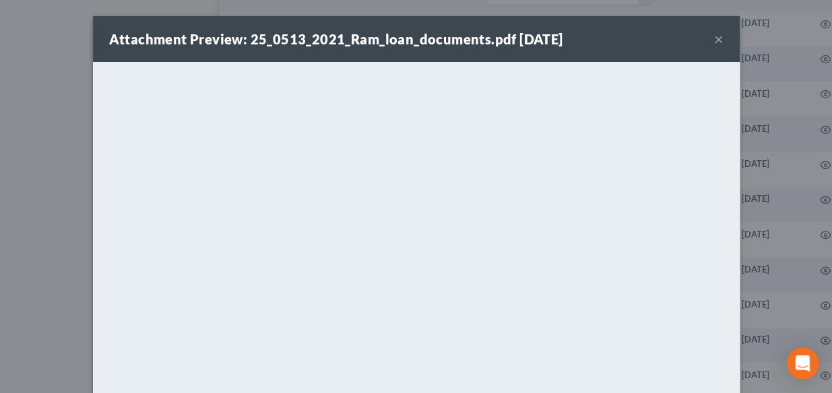
click at [715, 35] on button "×" at bounding box center [718, 39] width 9 height 16
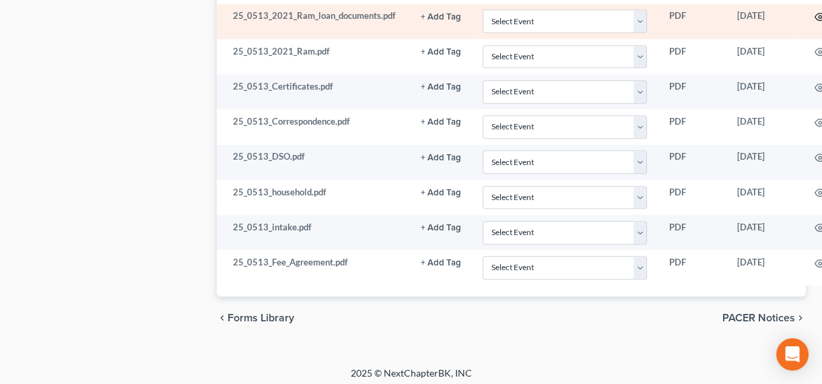
scroll to position [1224, 0]
